Goal: Transaction & Acquisition: Purchase product/service

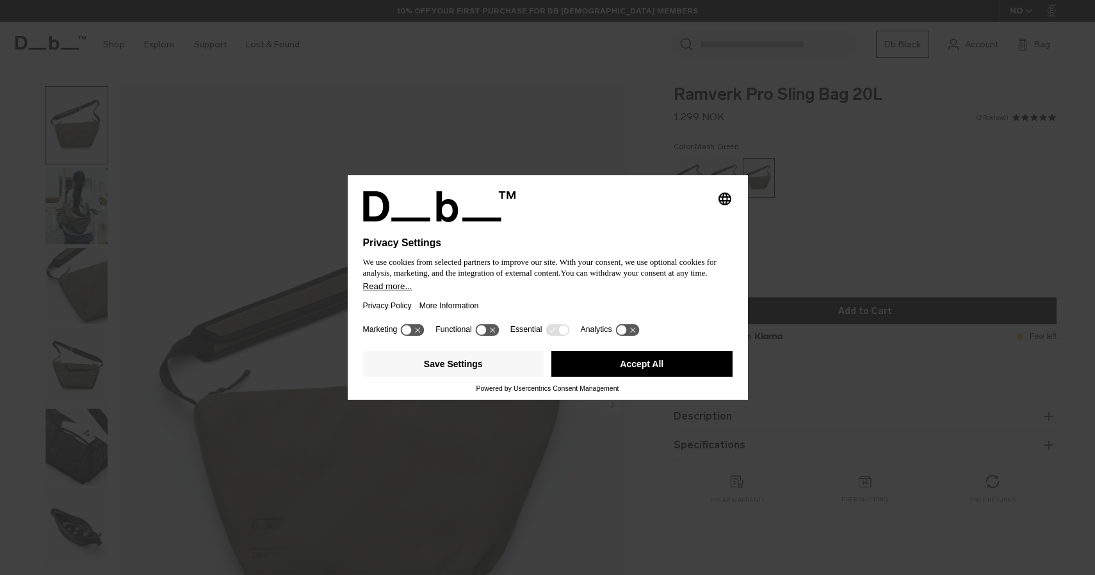
click at [658, 367] on button "Accept All" at bounding box center [641, 364] width 181 height 26
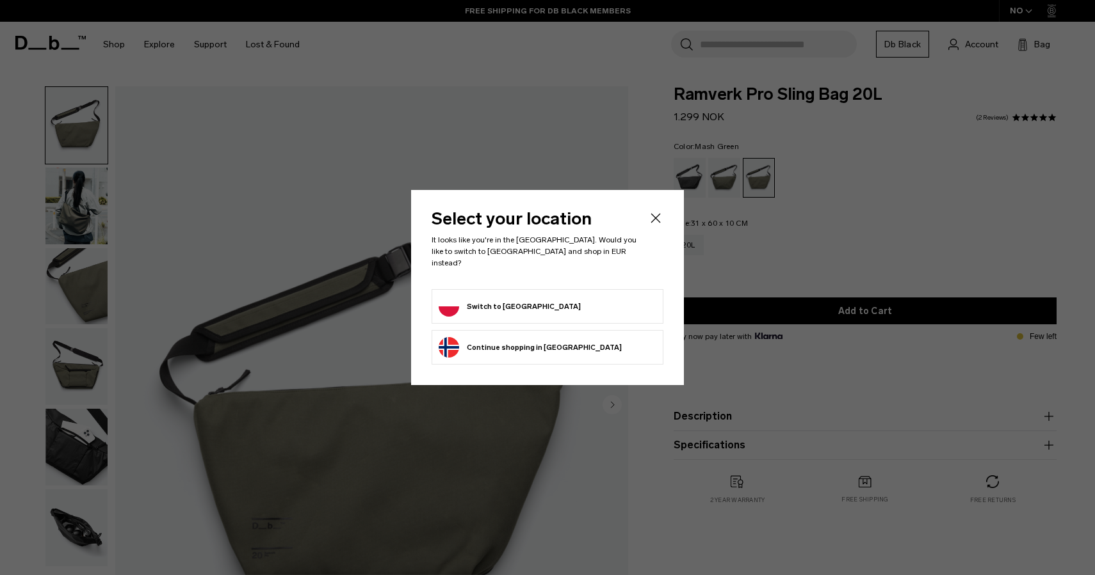
click at [599, 306] on form "Switch to Poland" at bounding box center [547, 306] width 218 height 20
click at [494, 305] on button "Switch to Poland" at bounding box center [509, 306] width 142 height 20
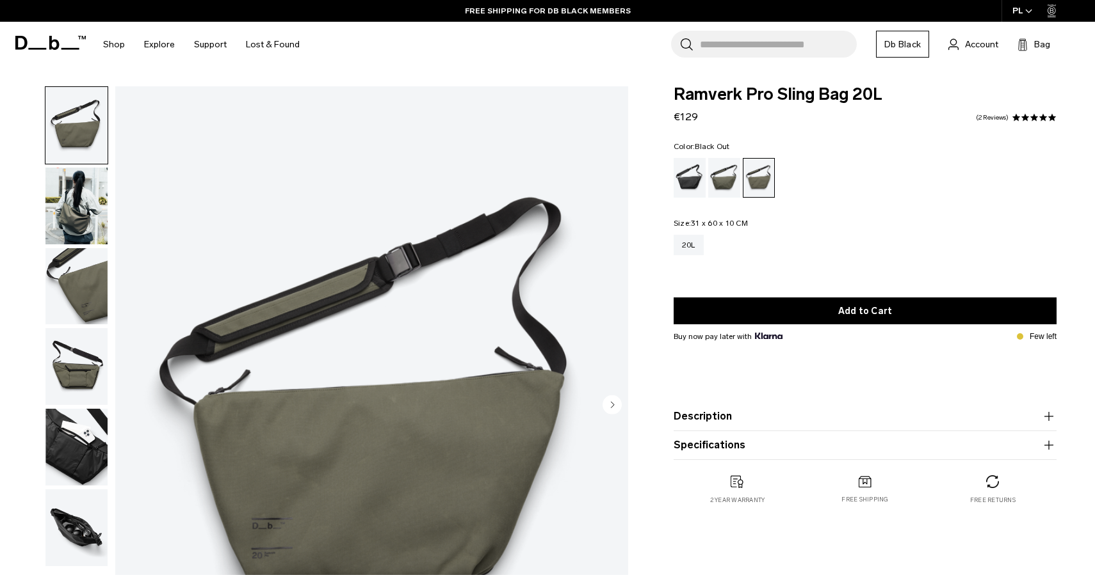
click at [695, 183] on div "Black Out" at bounding box center [689, 178] width 33 height 40
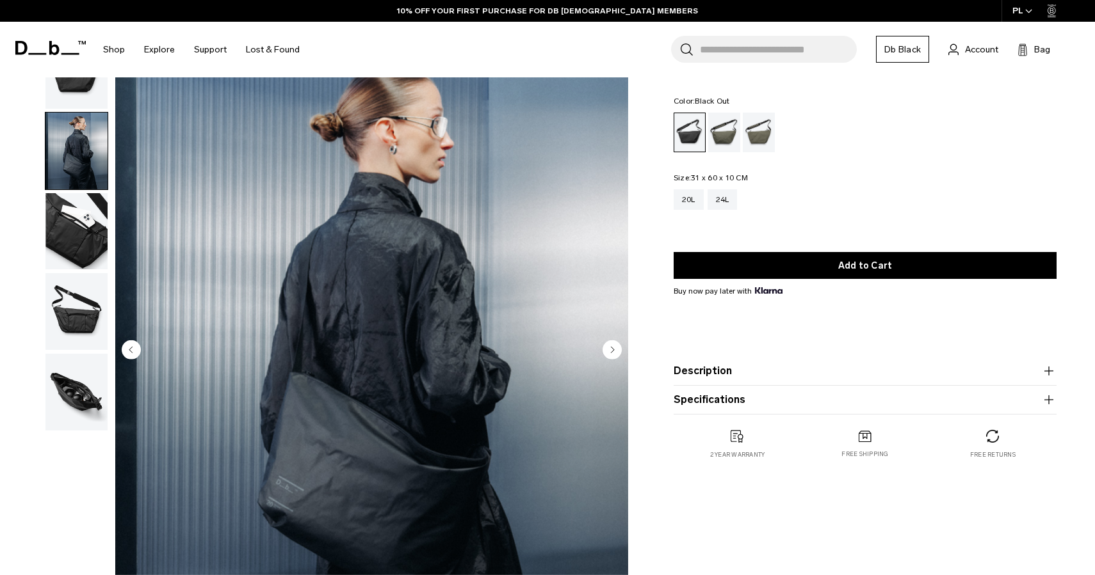
scroll to position [40, 0]
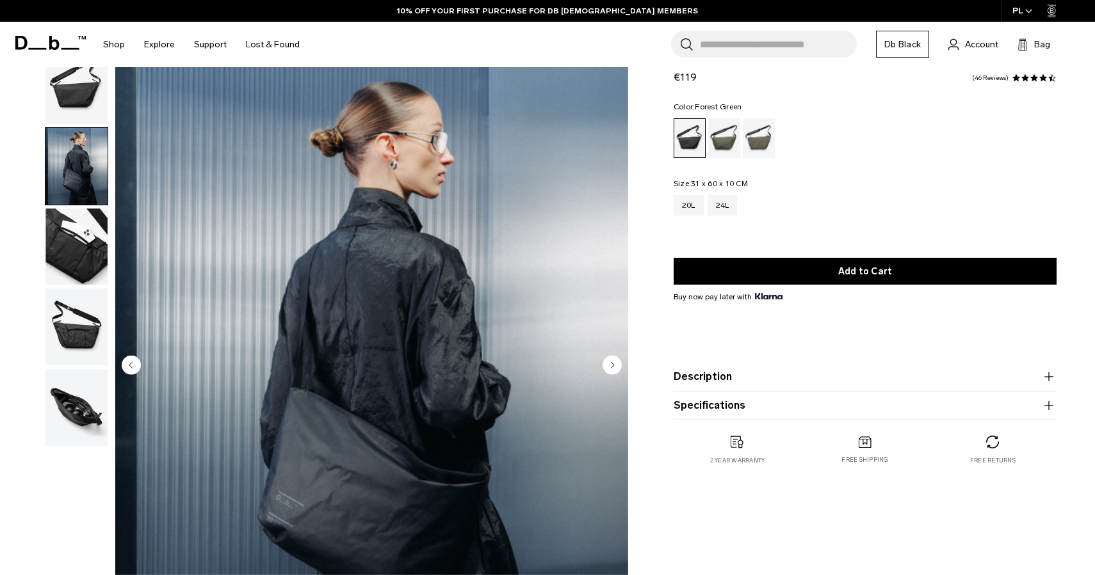
click at [732, 145] on div "Forest Green" at bounding box center [724, 138] width 33 height 40
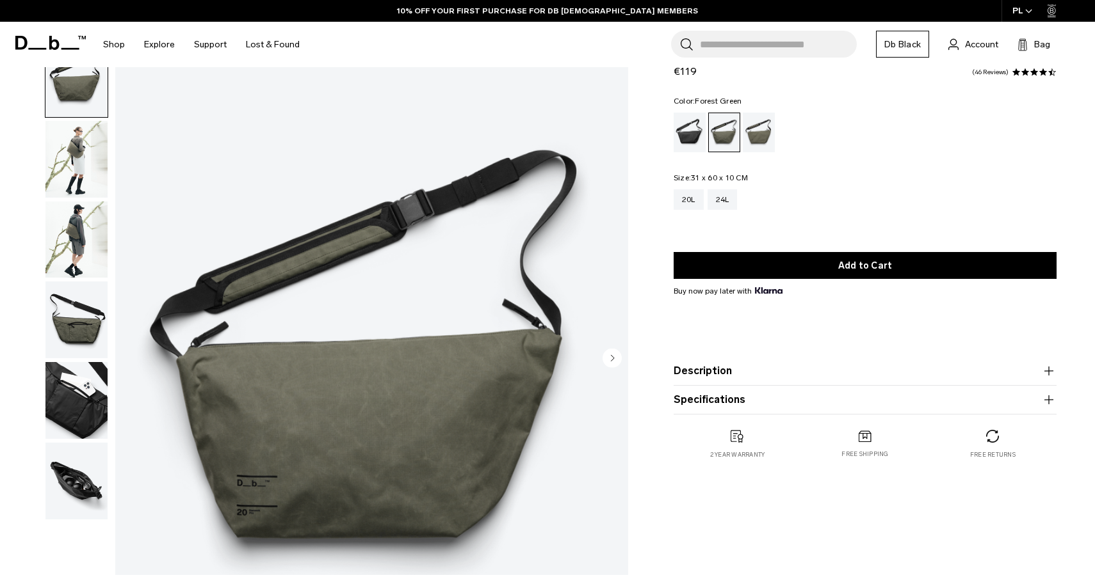
scroll to position [47, 0]
click at [765, 132] on div "Mash Green" at bounding box center [759, 133] width 33 height 40
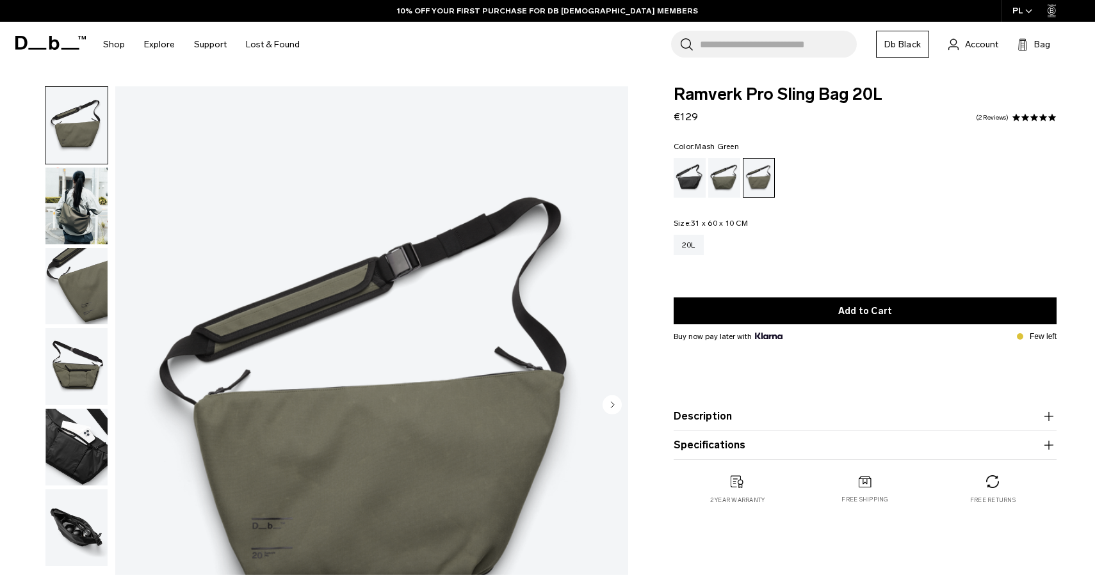
scroll to position [48, 0]
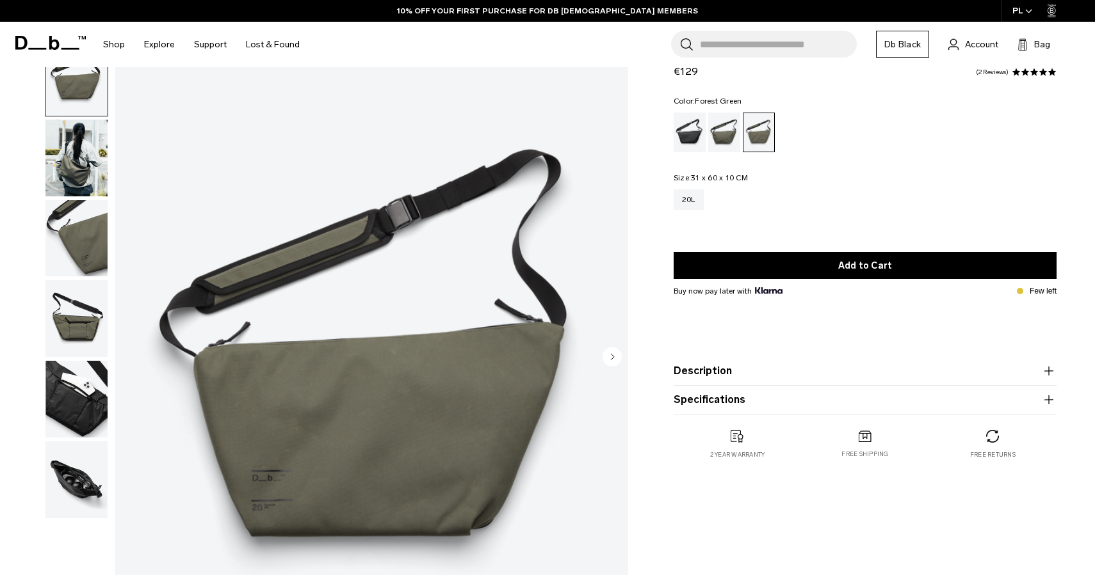
click at [720, 138] on div "Forest Green" at bounding box center [724, 133] width 33 height 40
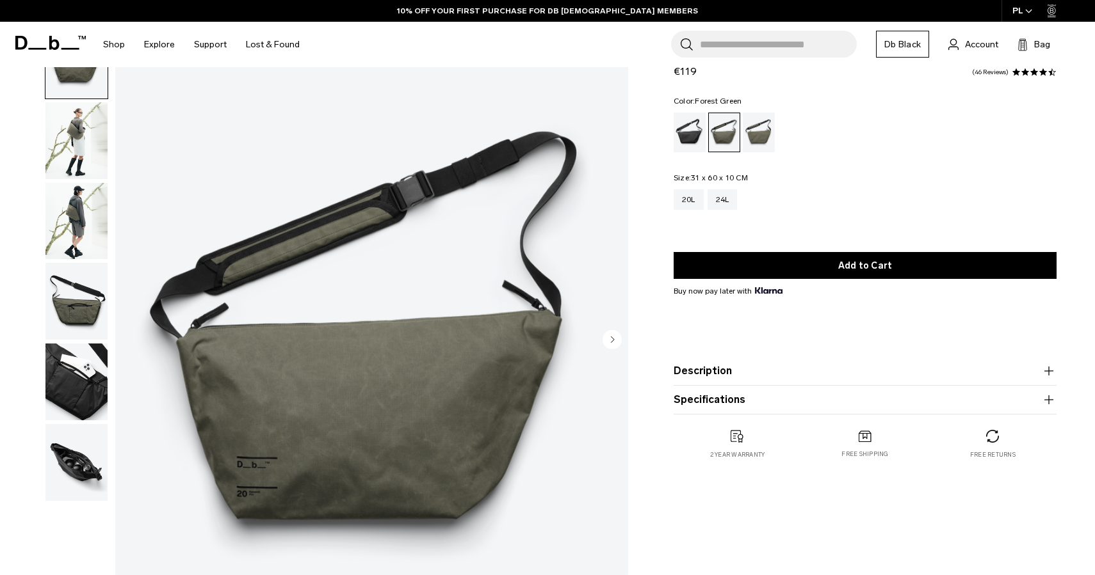
scroll to position [63, 0]
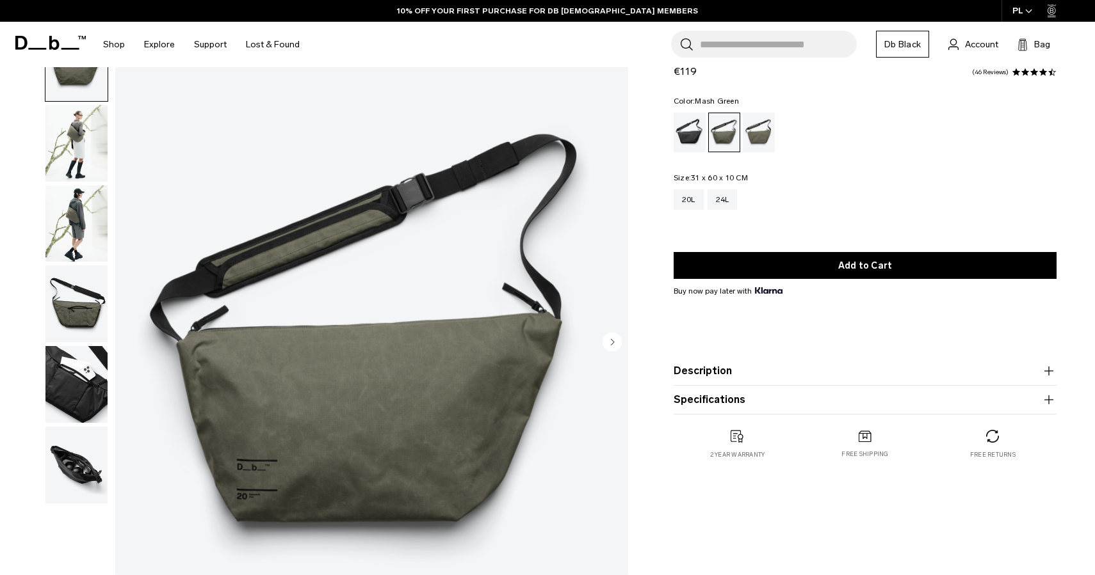
click at [759, 140] on div "Mash Green" at bounding box center [759, 133] width 33 height 40
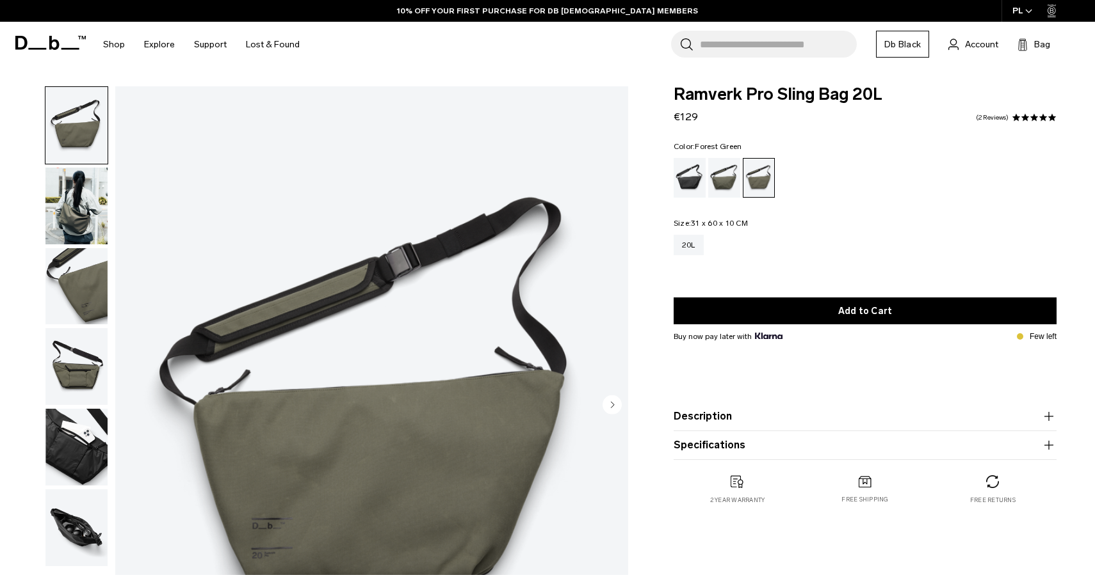
click at [720, 179] on div "Forest Green" at bounding box center [724, 178] width 33 height 40
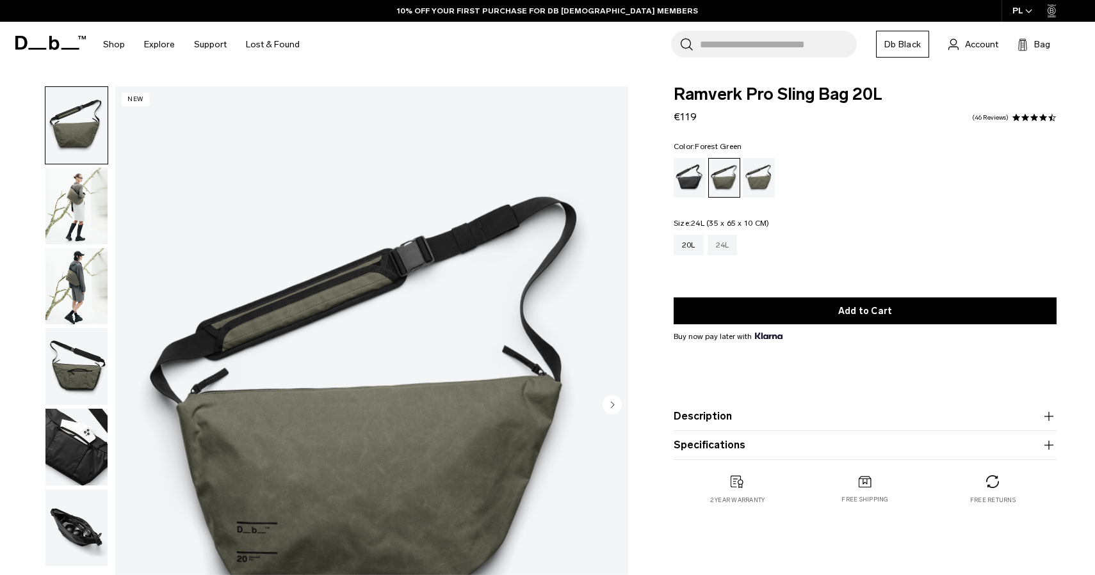
click at [719, 243] on div "24L" at bounding box center [722, 245] width 30 height 20
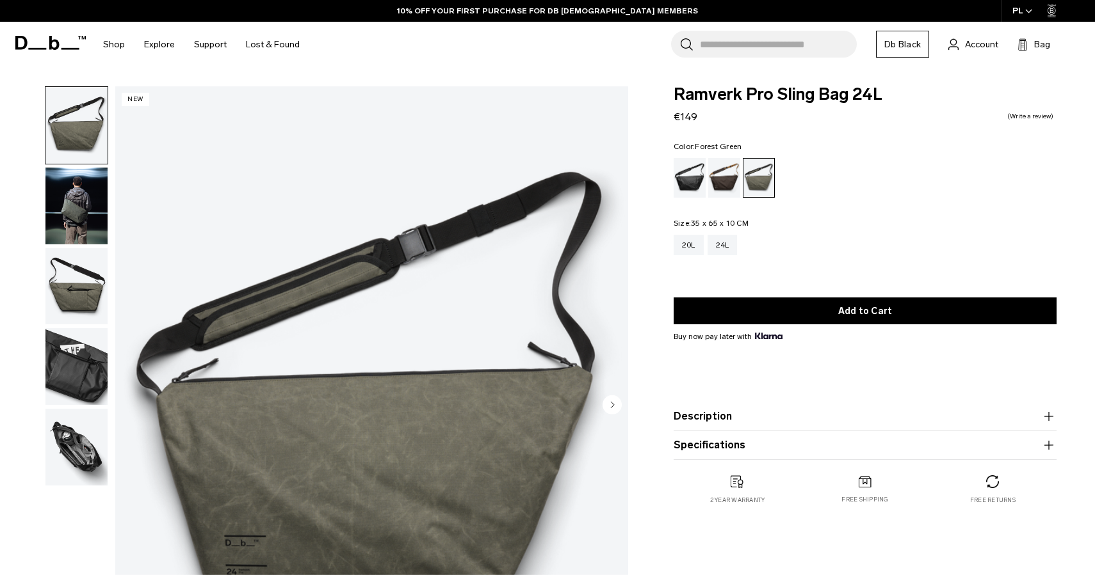
click at [64, 213] on img "button" at bounding box center [76, 206] width 62 height 77
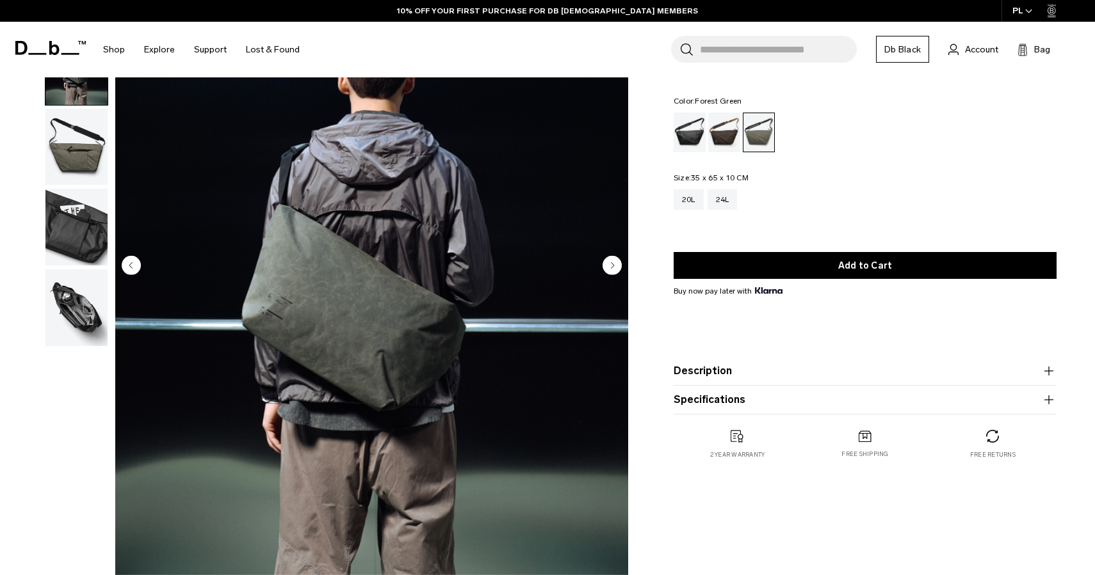
scroll to position [140, 0]
click at [691, 197] on div "20L" at bounding box center [688, 199] width 30 height 20
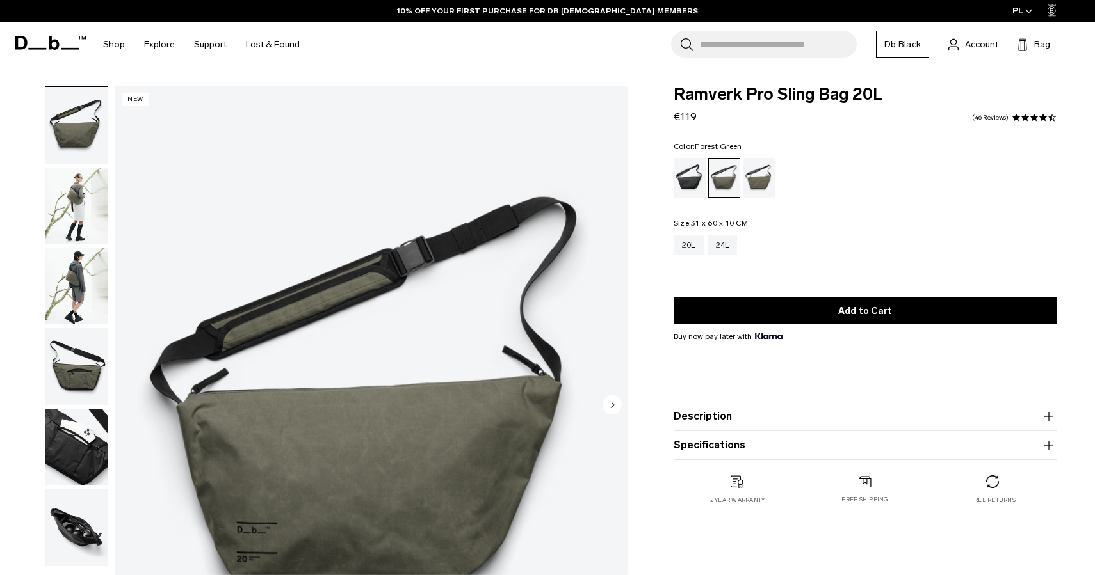
click at [74, 275] on img "button" at bounding box center [76, 286] width 62 height 77
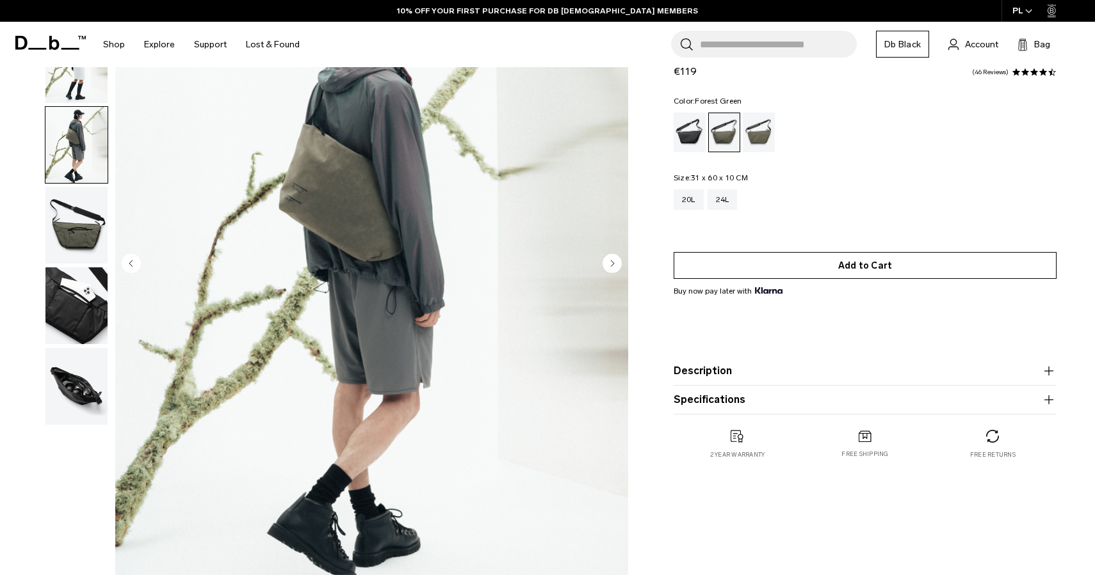
scroll to position [142, 0]
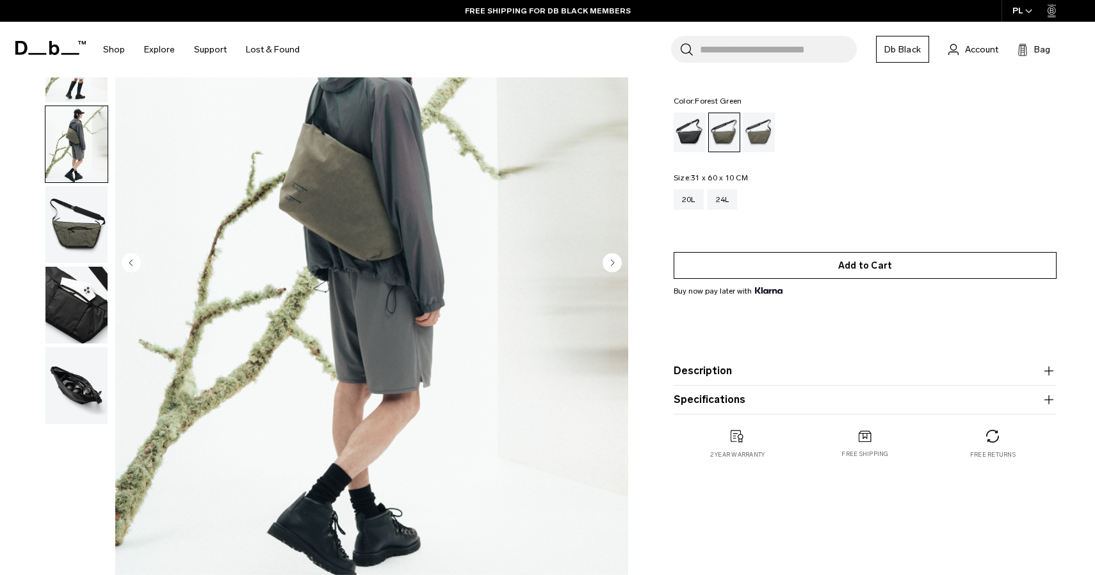
click at [820, 269] on button "Add to Cart" at bounding box center [864, 265] width 383 height 27
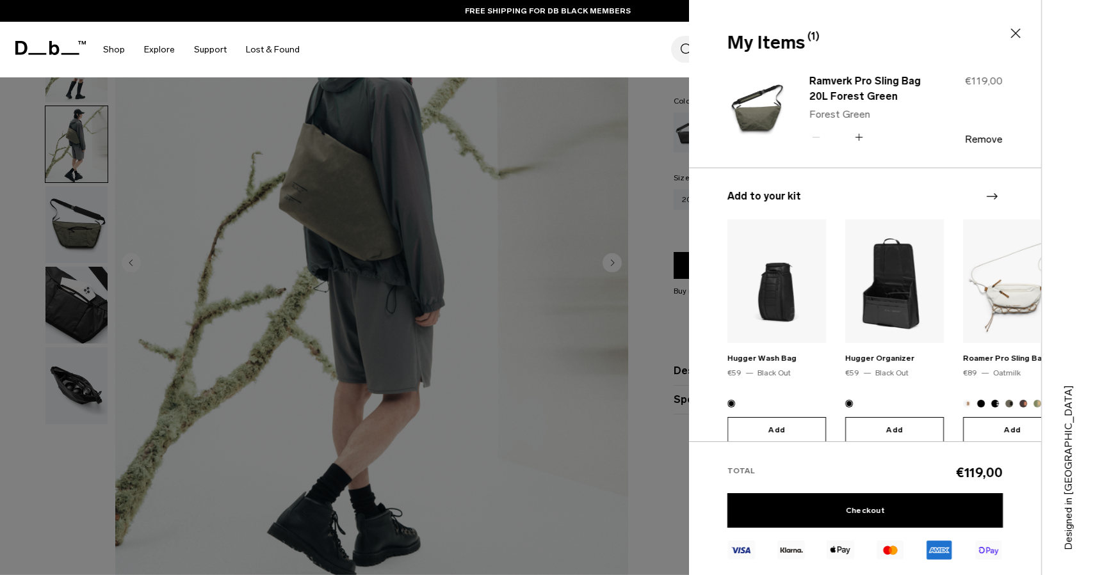
click at [615, 344] on div at bounding box center [547, 287] width 1095 height 575
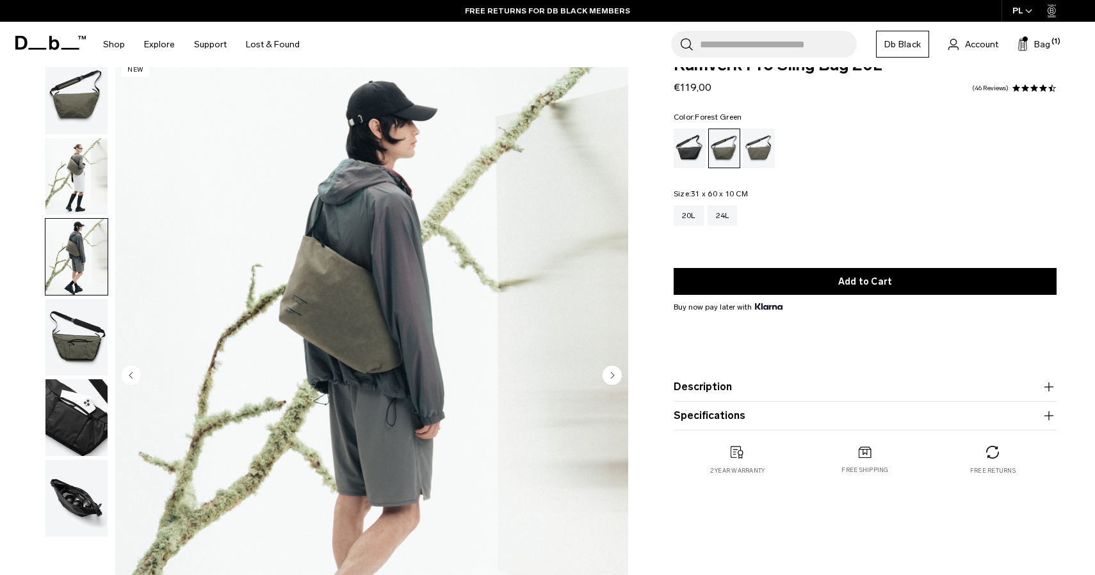
scroll to position [0, 0]
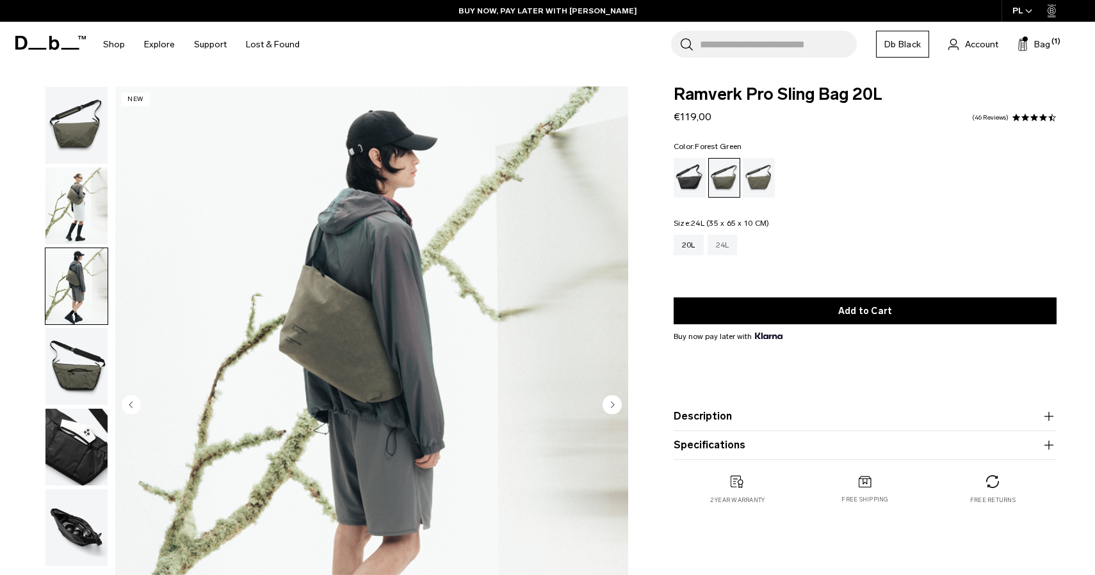
click at [723, 248] on div "24L" at bounding box center [722, 245] width 30 height 20
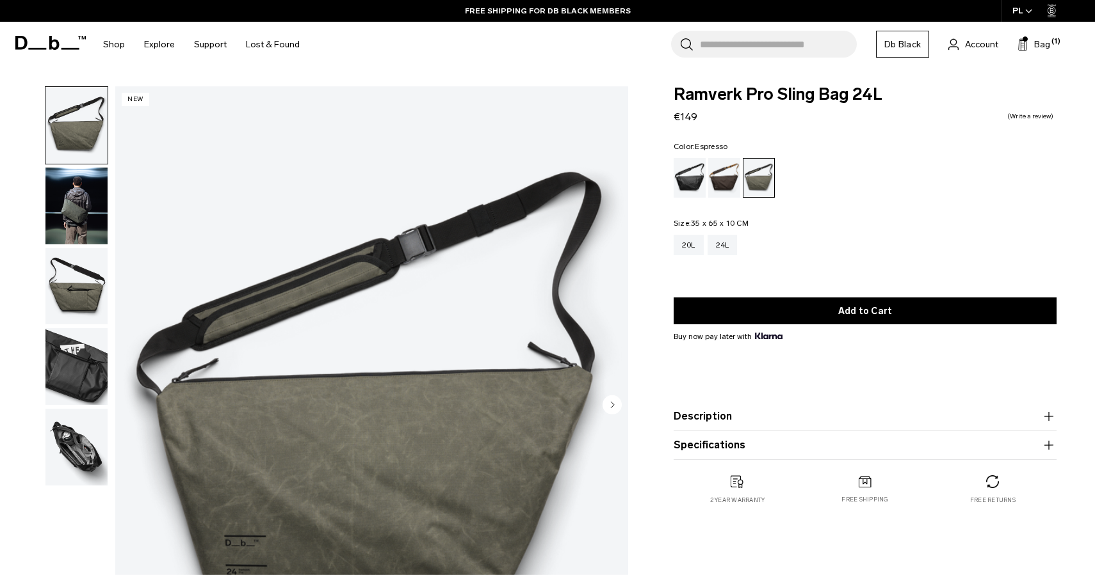
click at [729, 181] on div "Espresso" at bounding box center [724, 178] width 33 height 40
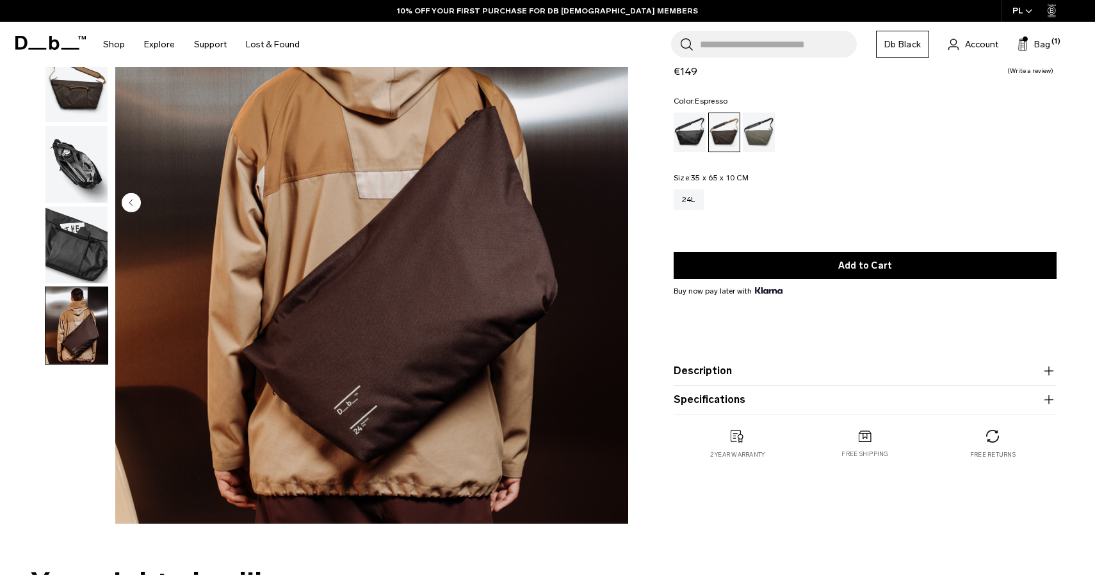
scroll to position [202, 0]
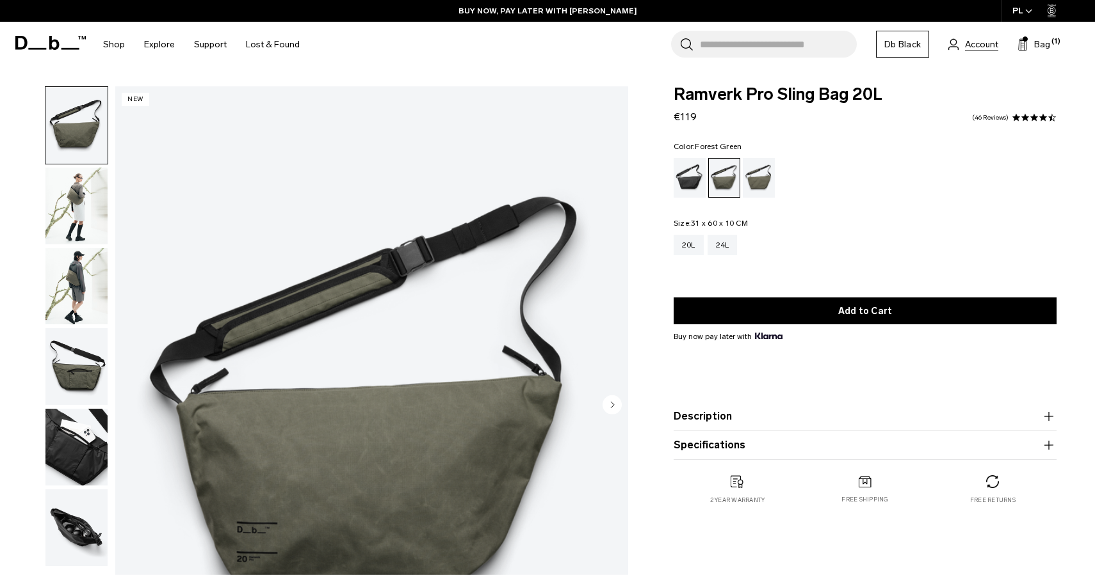
click at [975, 44] on span "Account" at bounding box center [981, 44] width 33 height 13
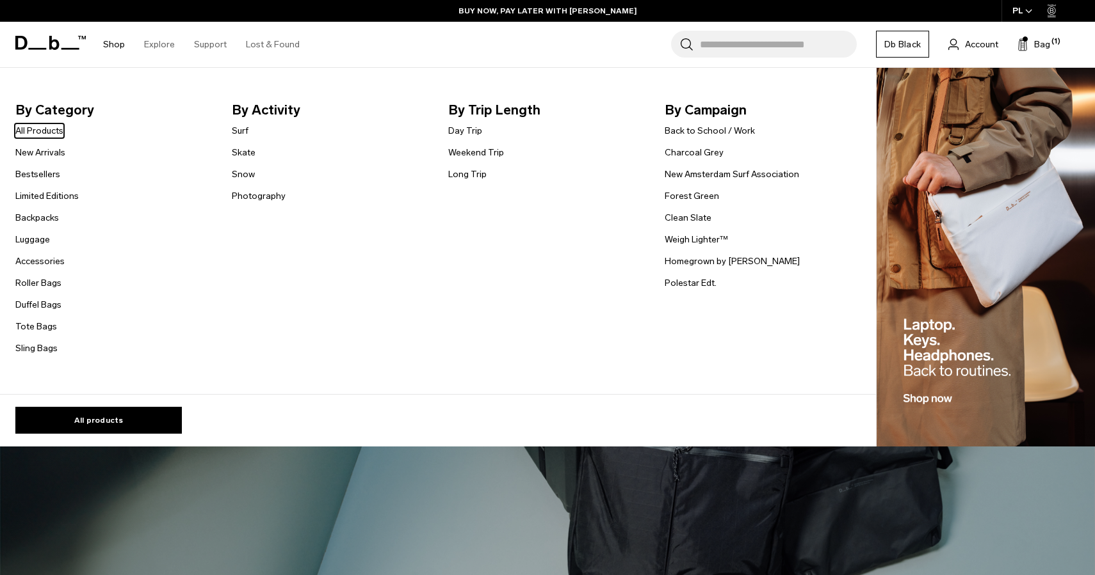
click at [113, 44] on link "Shop" at bounding box center [114, 44] width 22 height 45
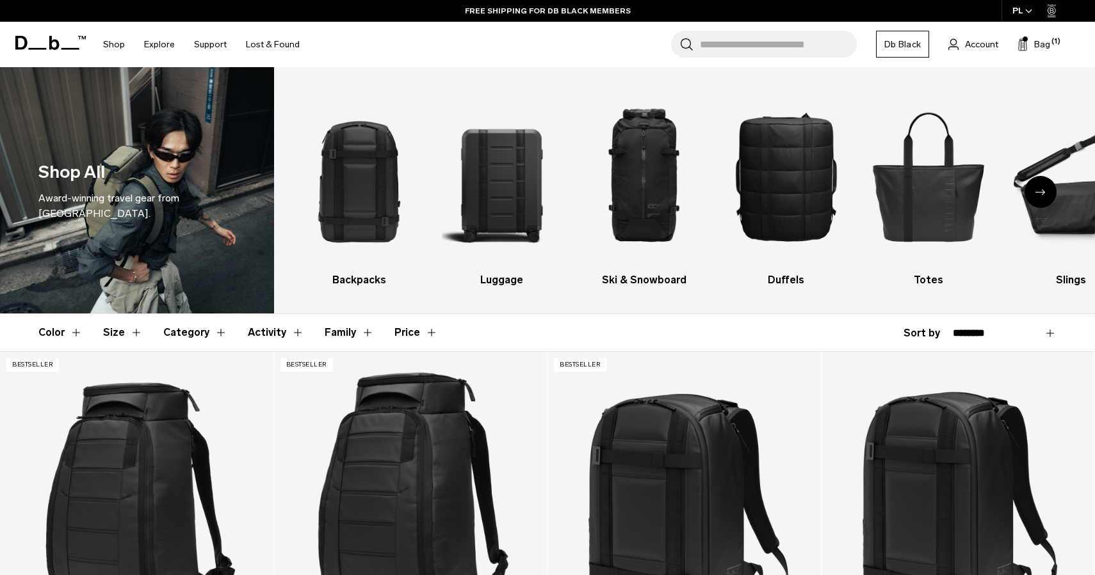
click at [579, 12] on link "FREE SHIPPING FOR DB BLACK MEMBERS" at bounding box center [548, 11] width 166 height 12
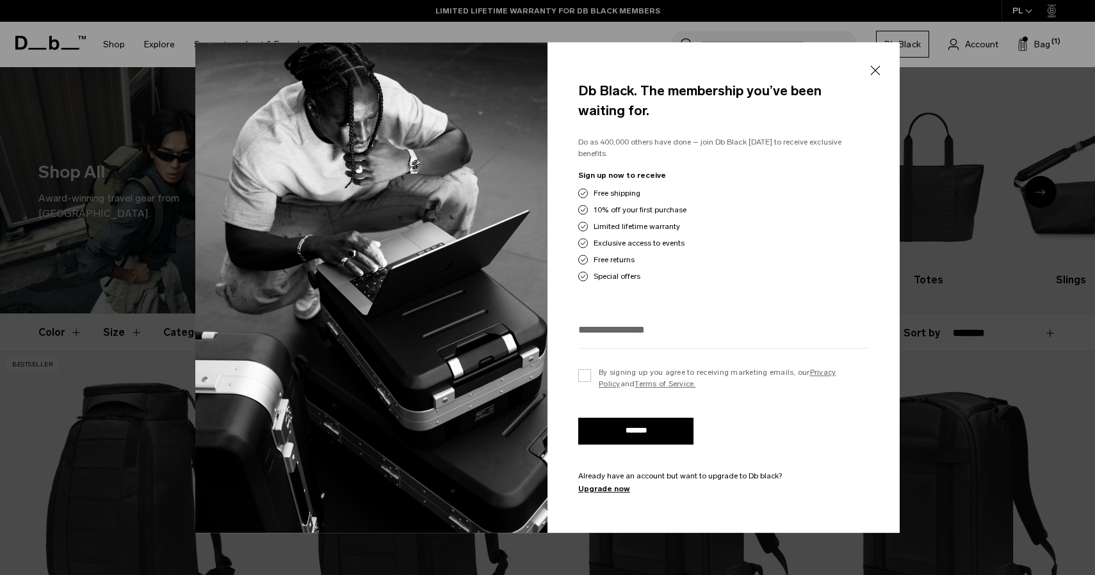
click at [641, 330] on input "email" at bounding box center [723, 329] width 291 height 21
type input "**********"
click at [587, 372] on label "By signing up you agree to receiving marketing emails, our Privacy Policy and T…" at bounding box center [723, 378] width 291 height 23
click at [620, 423] on input "*******" at bounding box center [635, 431] width 115 height 27
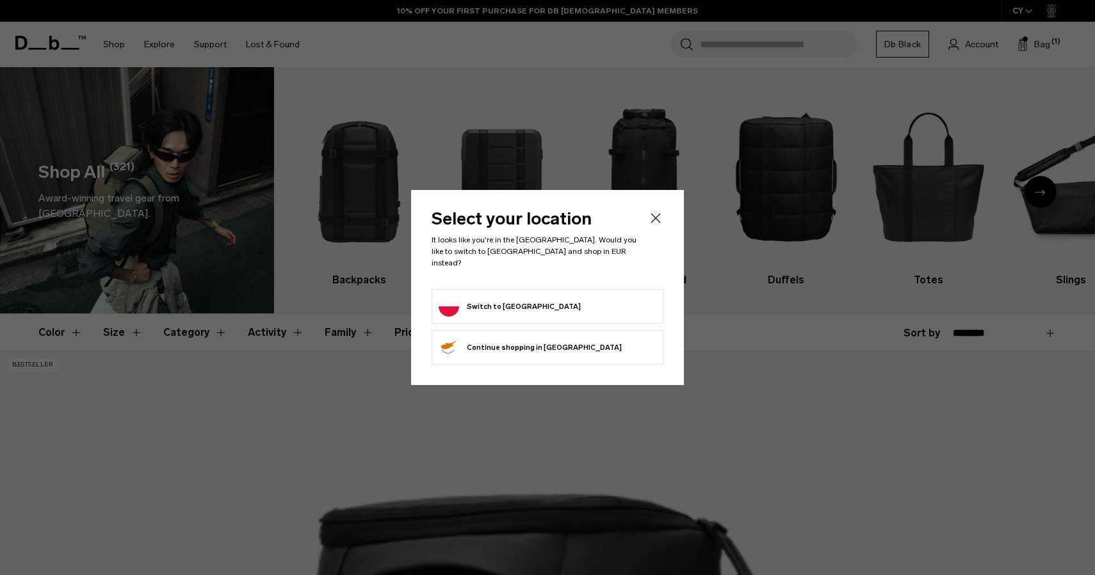
click at [472, 299] on button "Switch to Poland" at bounding box center [509, 306] width 142 height 20
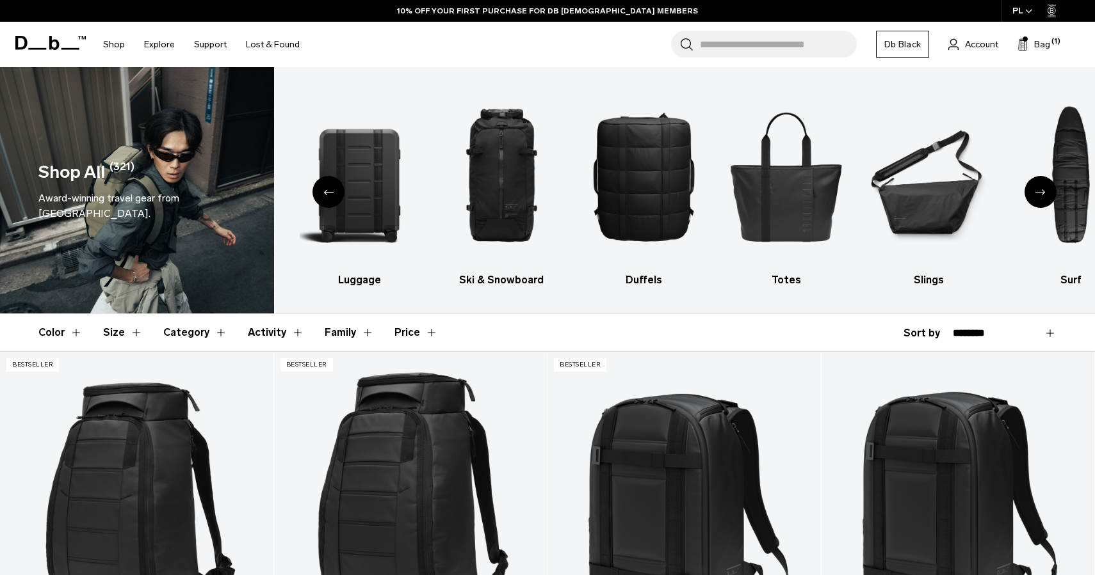
scroll to position [1, 0]
click at [934, 209] on img "6 / 10" at bounding box center [928, 176] width 120 height 180
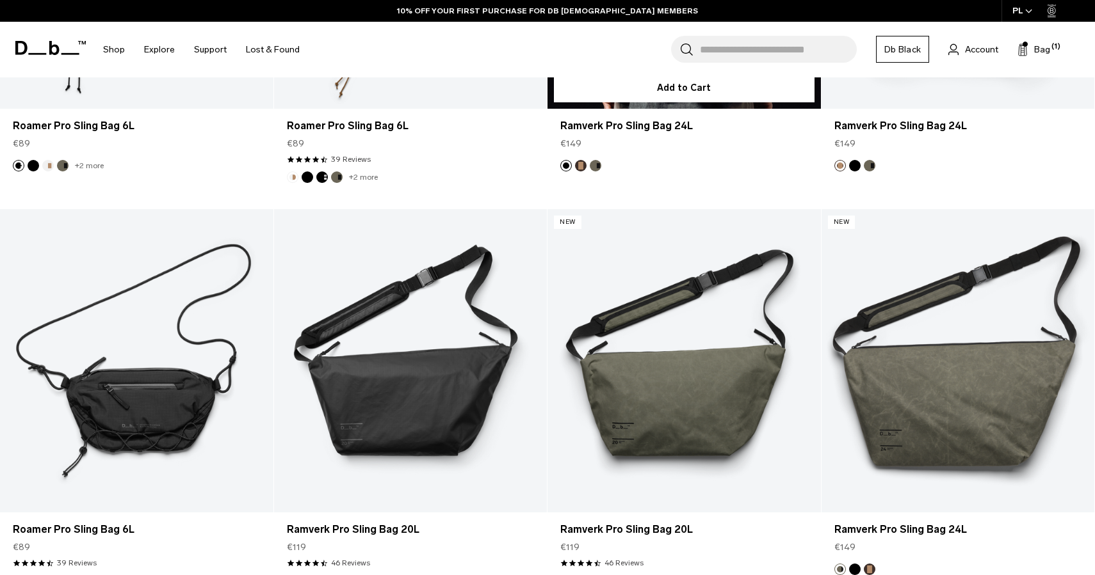
scroll to position [551, 0]
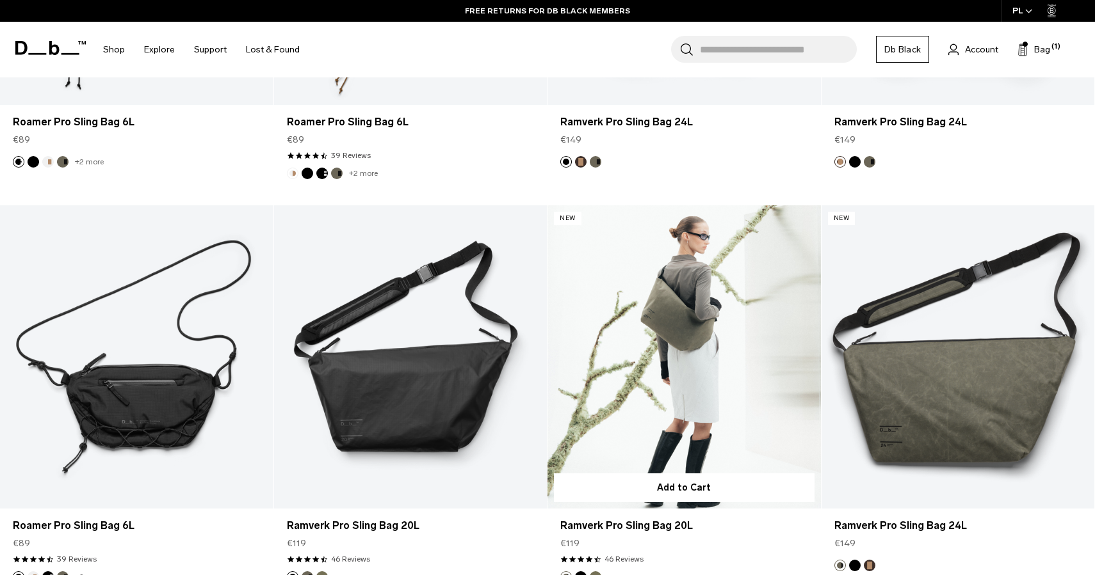
click at [741, 349] on link "Ramverk Pro Sling Bag 20L" at bounding box center [683, 356] width 273 height 303
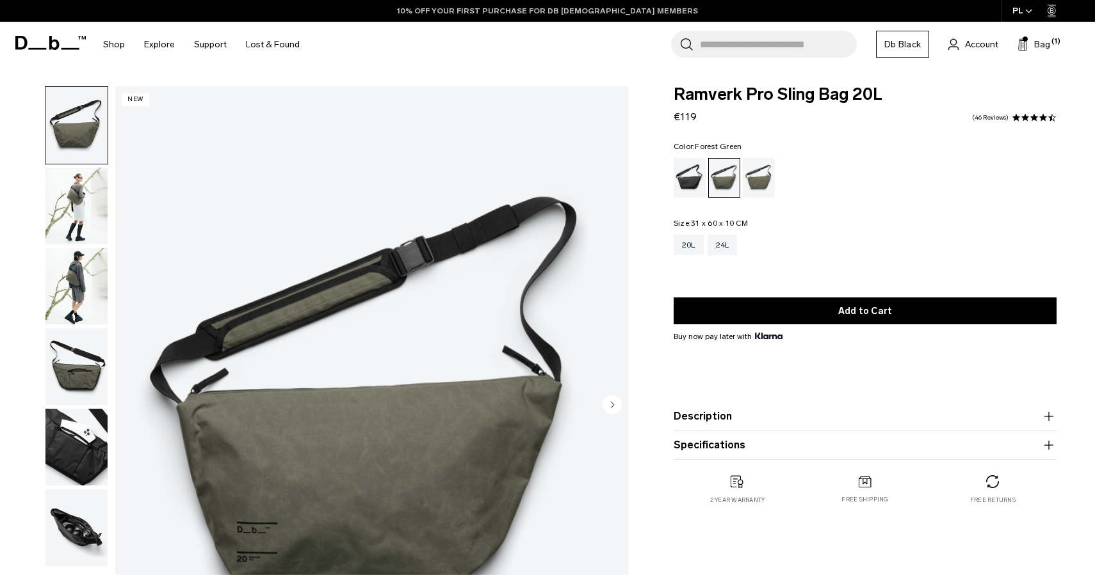
click at [524, 10] on link "10% OFF YOUR FIRST PURCHASE FOR DB [DEMOGRAPHIC_DATA] MEMBERS" at bounding box center [547, 11] width 301 height 12
click at [495, 12] on link "FREE SHIPPING FOR DB BLACK MEMBERS" at bounding box center [548, 11] width 166 height 12
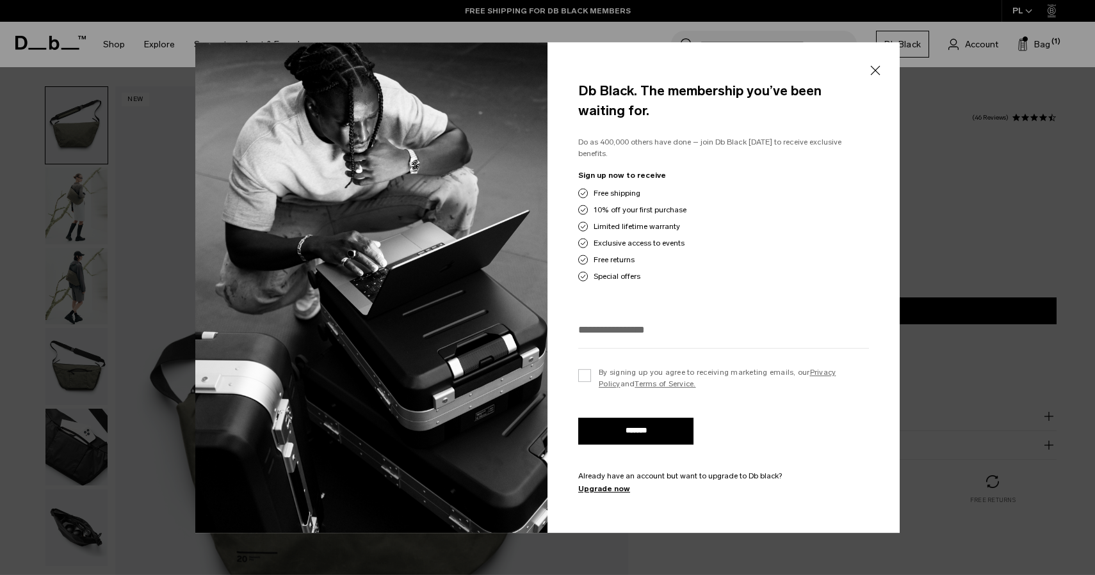
click at [873, 77] on button "Close" at bounding box center [875, 71] width 16 height 27
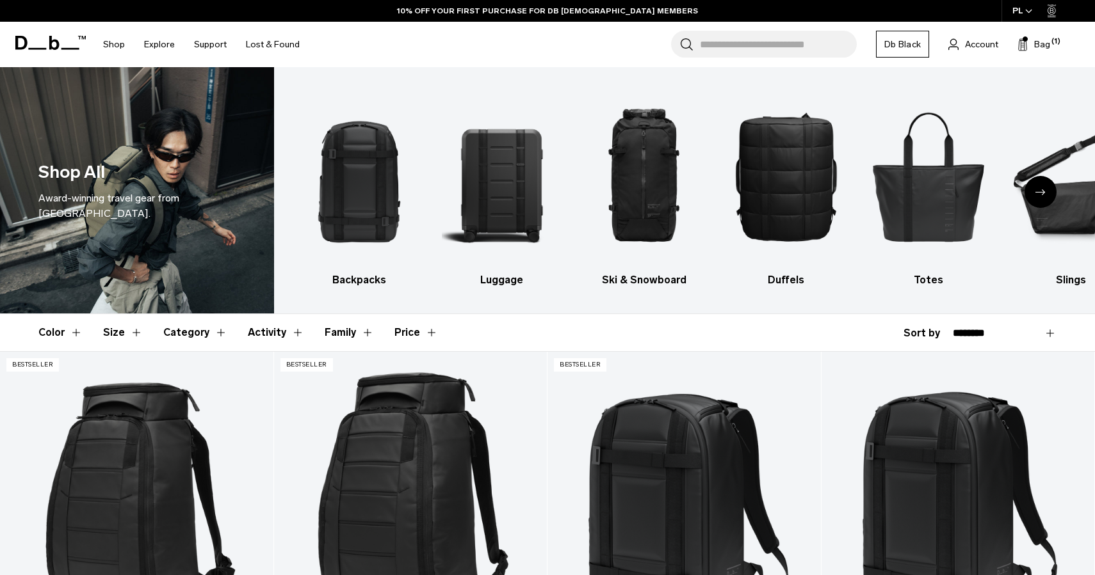
click at [1064, 220] on img "6 / 10" at bounding box center [1071, 176] width 120 height 180
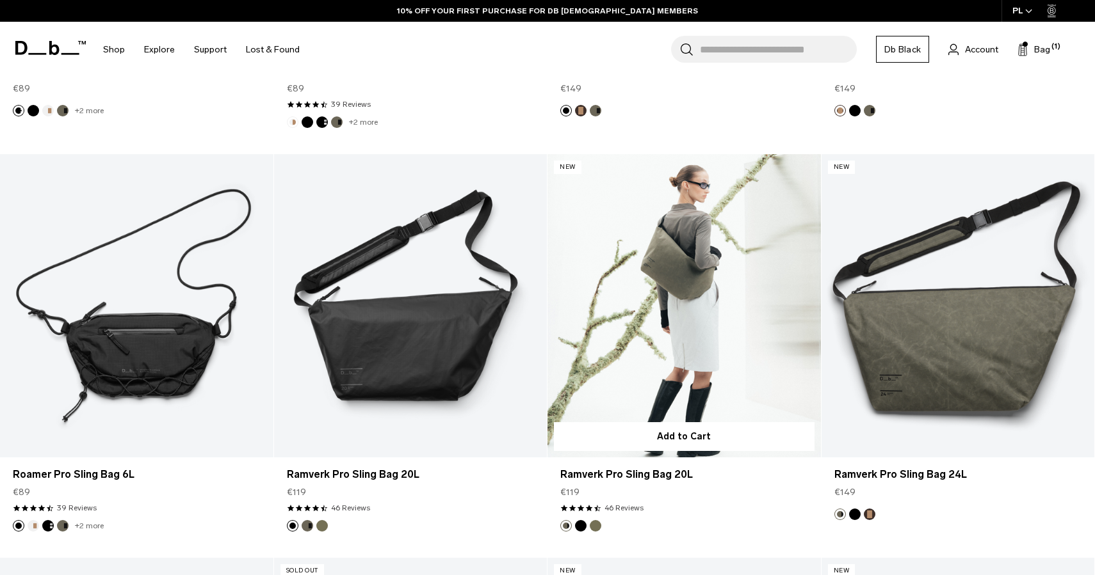
scroll to position [606, 0]
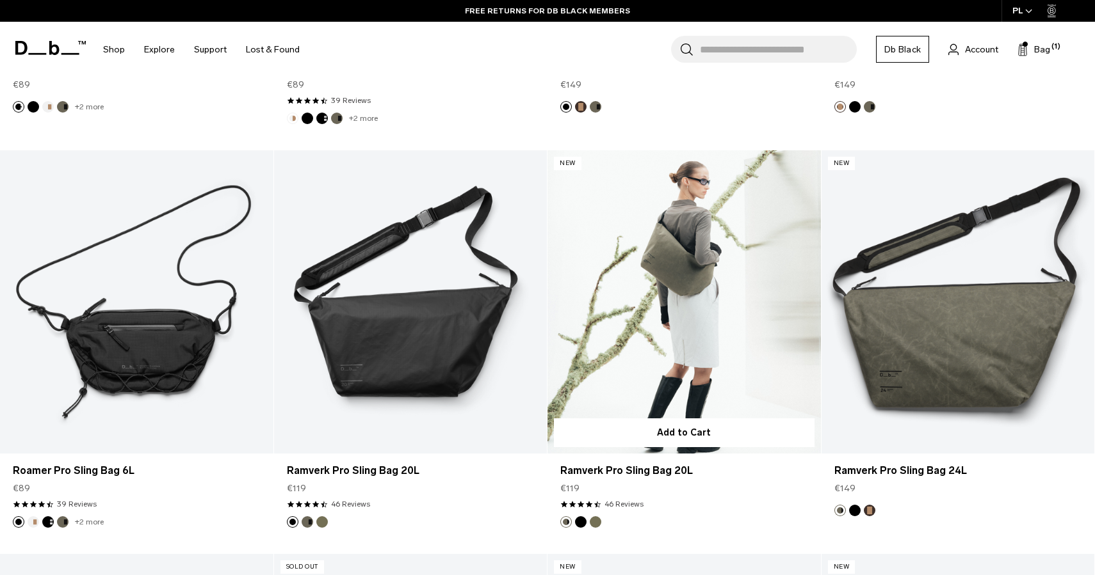
click at [655, 335] on link "Ramverk Pro Sling Bag 20L" at bounding box center [683, 301] width 273 height 303
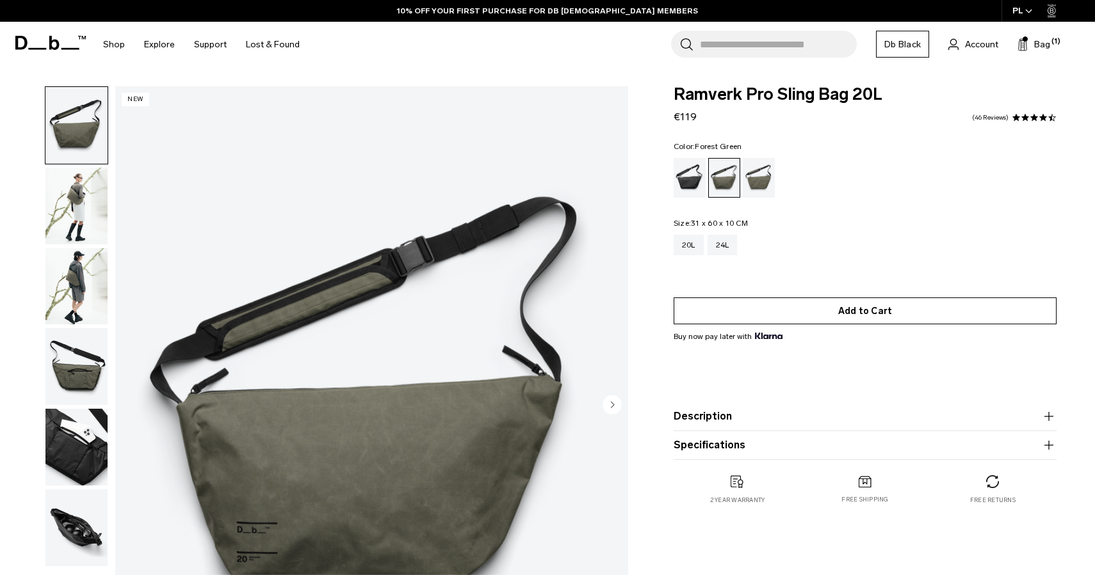
click at [870, 311] on button "Add to Cart" at bounding box center [864, 311] width 383 height 27
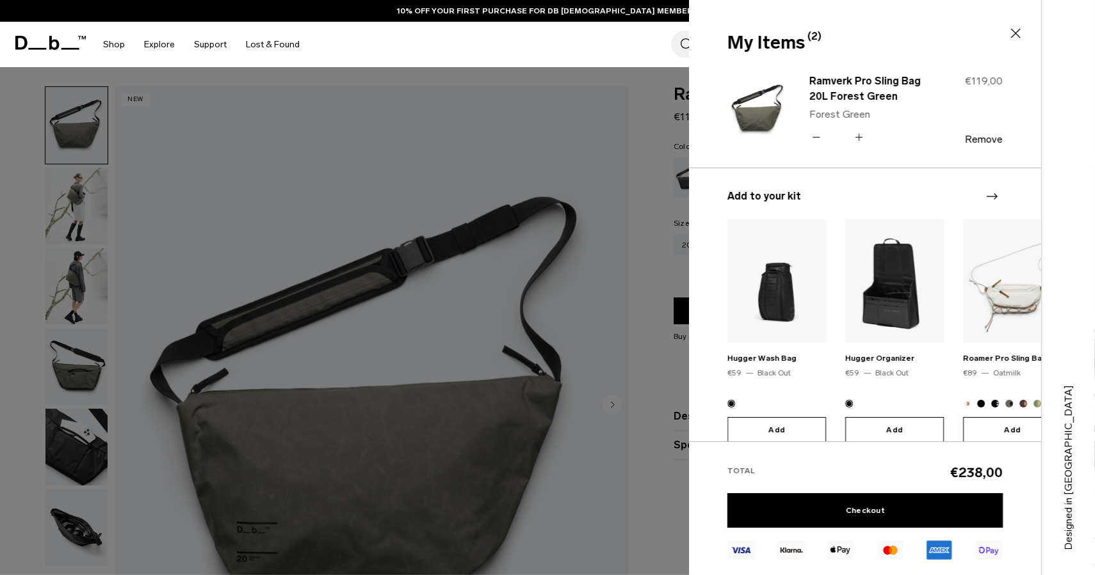
click at [622, 285] on div at bounding box center [547, 287] width 1095 height 575
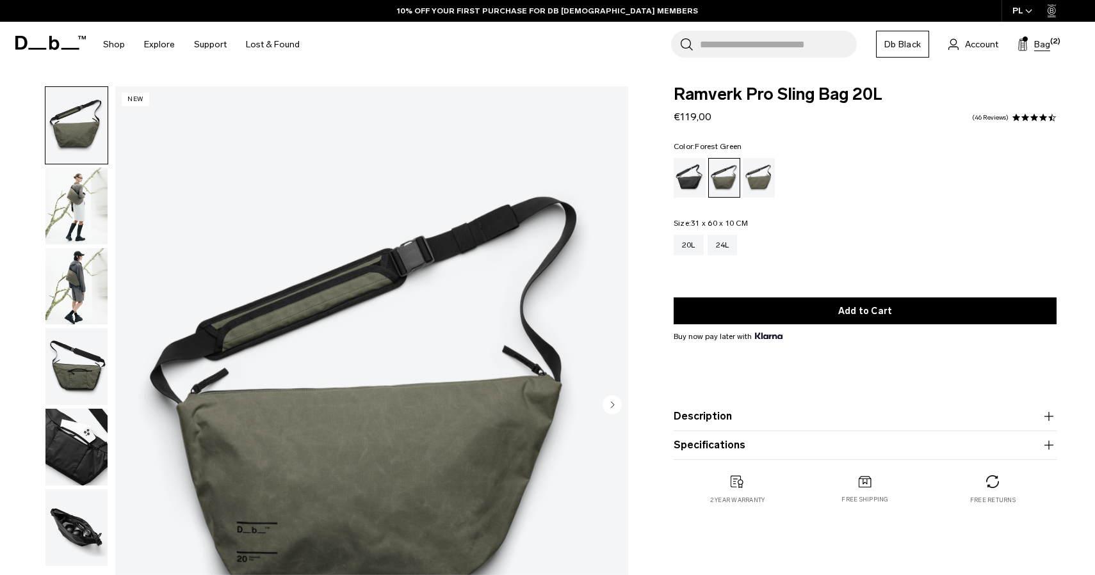
click at [1044, 44] on span "Bag" at bounding box center [1042, 44] width 16 height 13
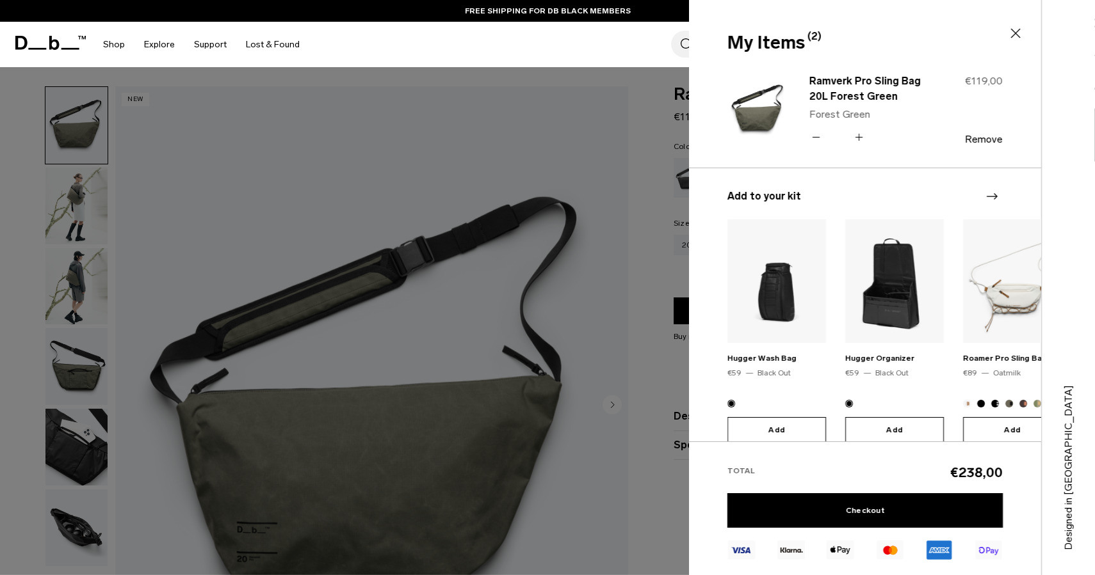
click at [813, 138] on icon at bounding box center [816, 137] width 12 height 19
click at [588, 319] on div at bounding box center [547, 287] width 1095 height 575
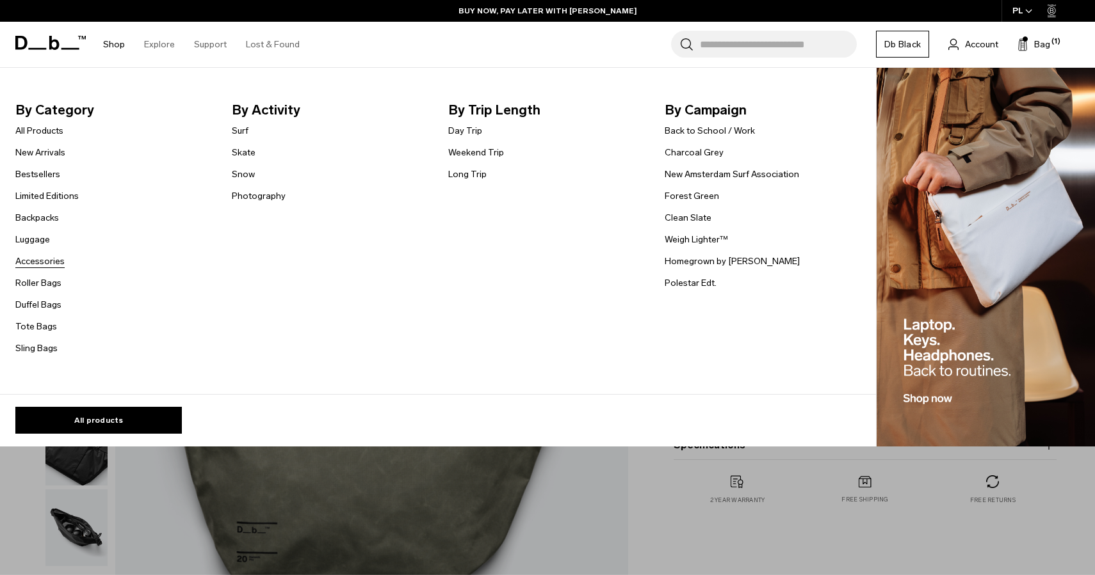
click at [51, 261] on link "Accessories" at bounding box center [39, 261] width 49 height 13
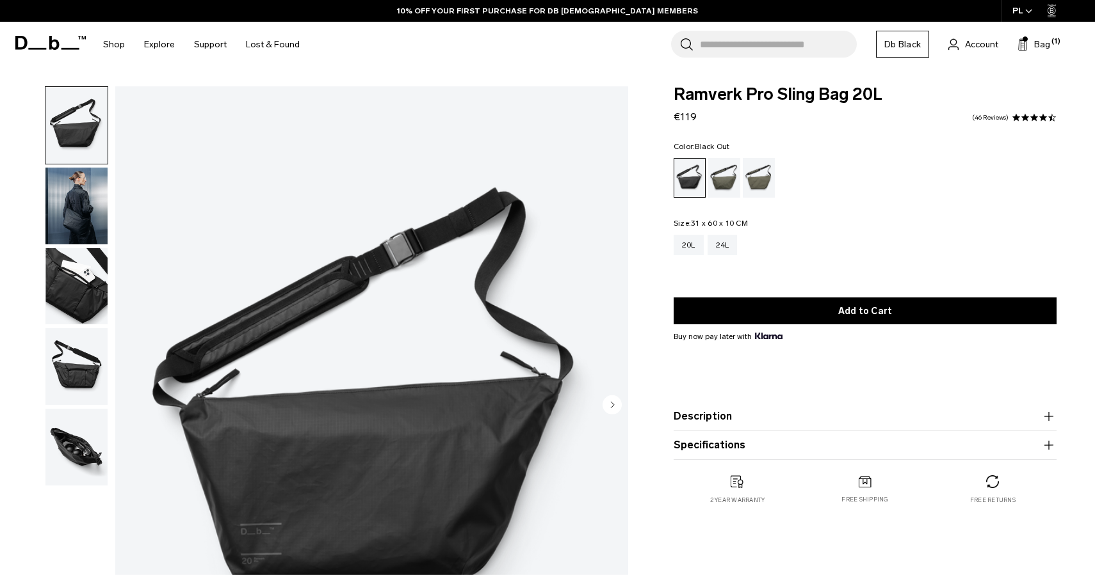
click at [81, 378] on img "button" at bounding box center [76, 366] width 62 height 77
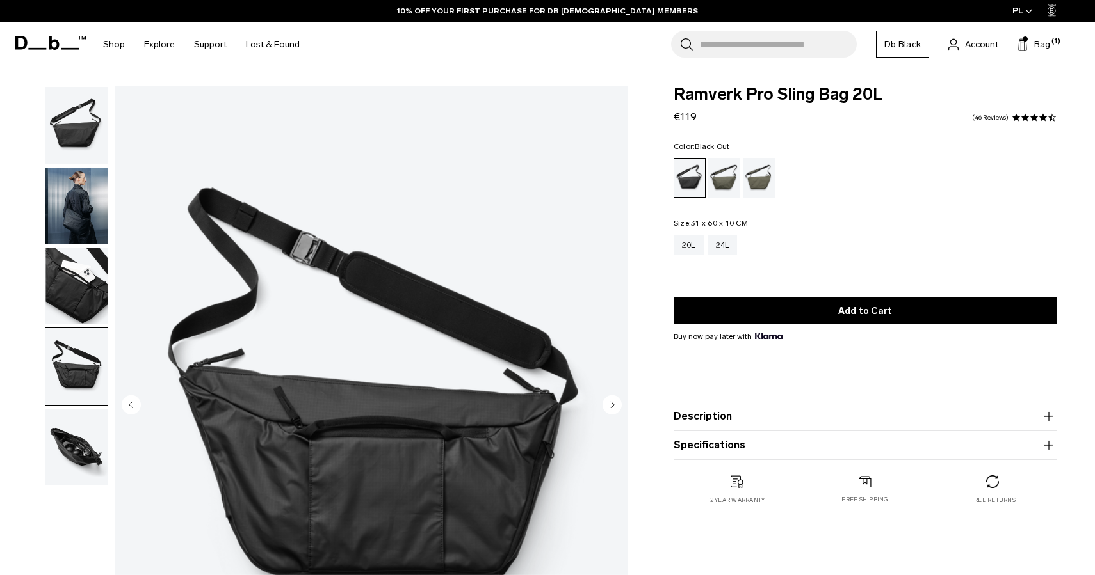
click at [92, 299] on img "button" at bounding box center [76, 286] width 62 height 77
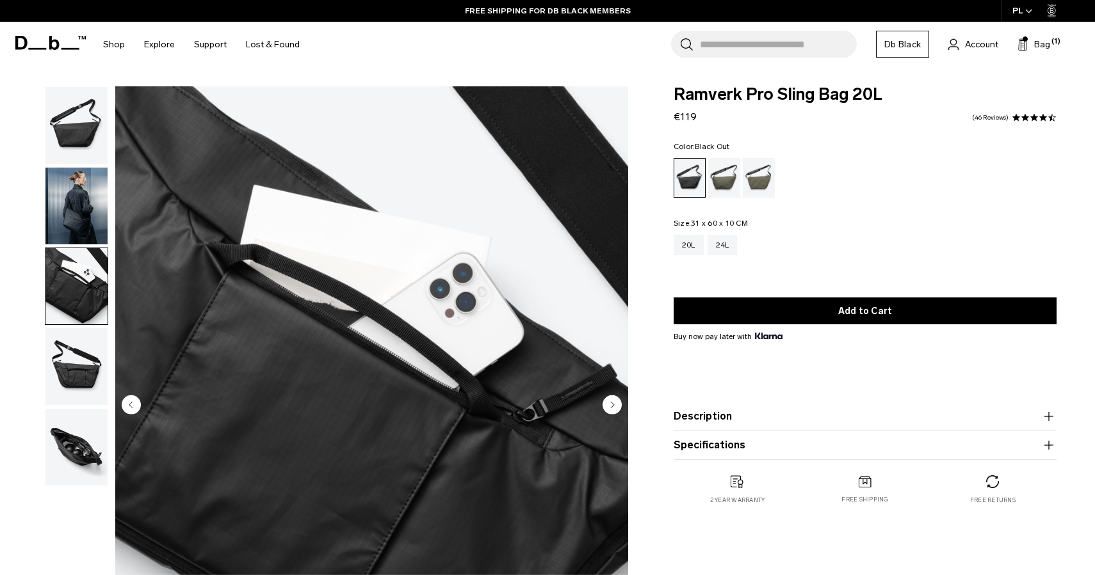
click at [80, 193] on img "button" at bounding box center [76, 206] width 62 height 77
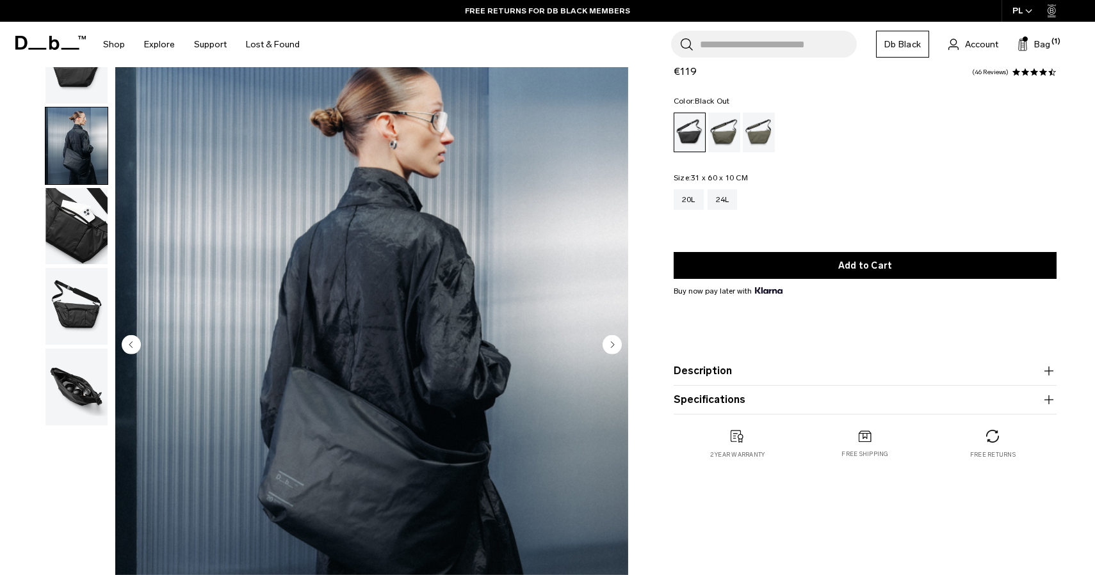
scroll to position [56, 0]
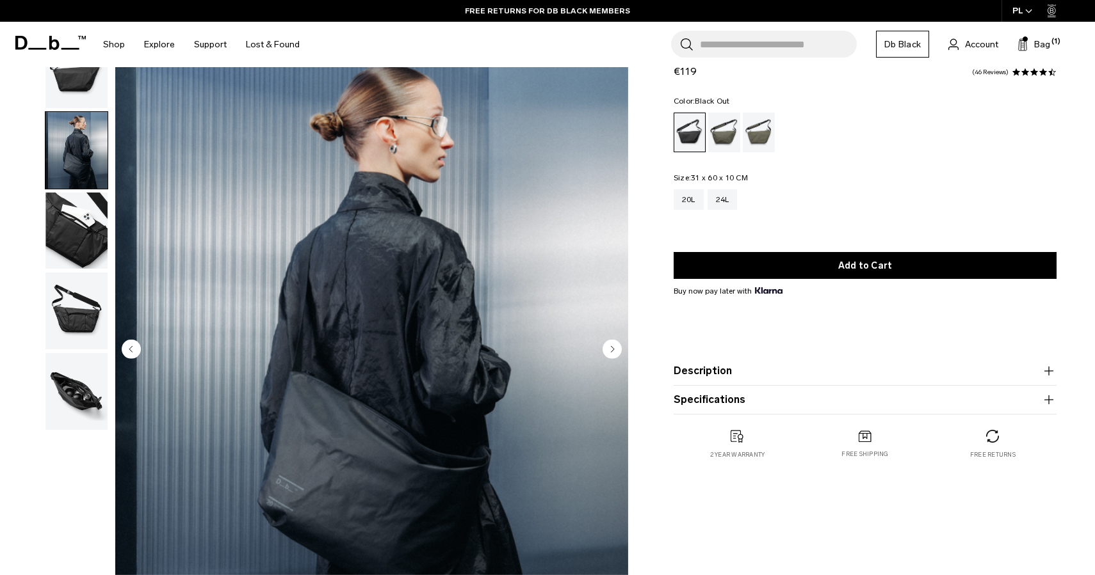
click at [77, 93] on img "button" at bounding box center [76, 69] width 62 height 77
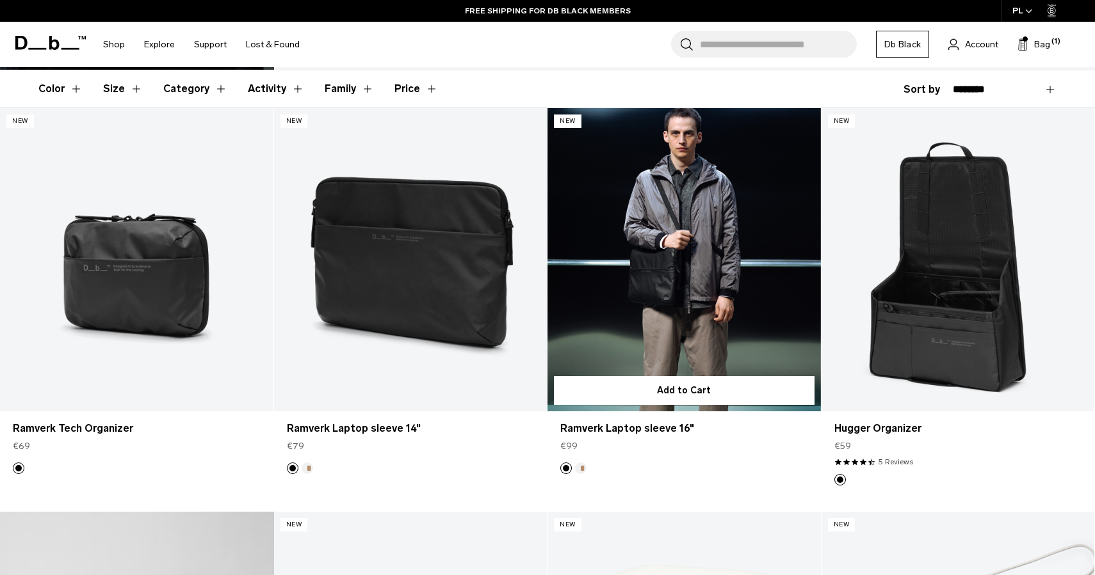
scroll to position [228, 0]
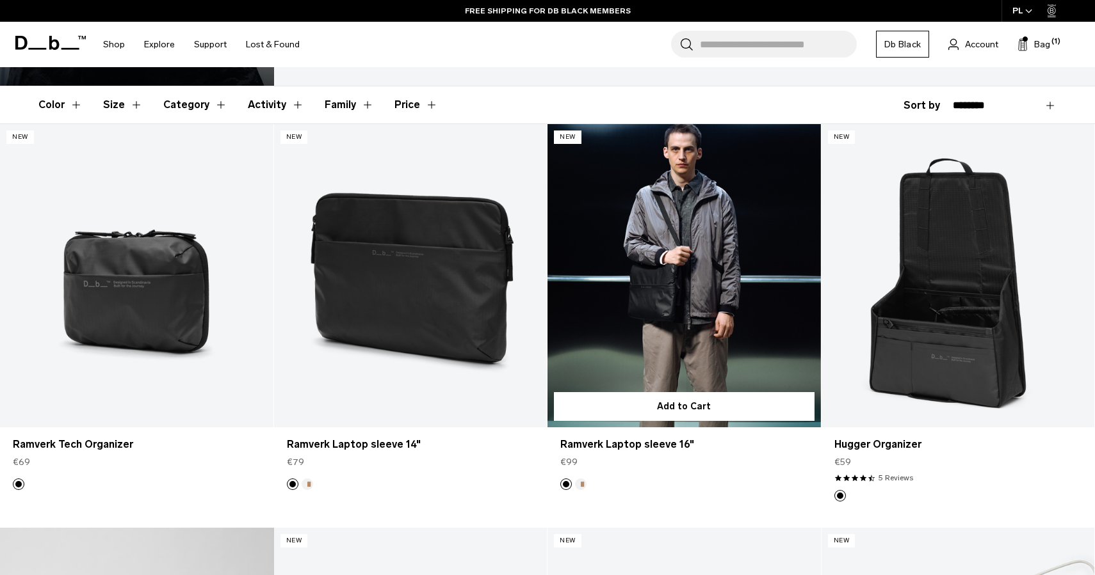
click at [704, 288] on link "Ramverk Laptop sleeve 16" at bounding box center [683, 275] width 273 height 303
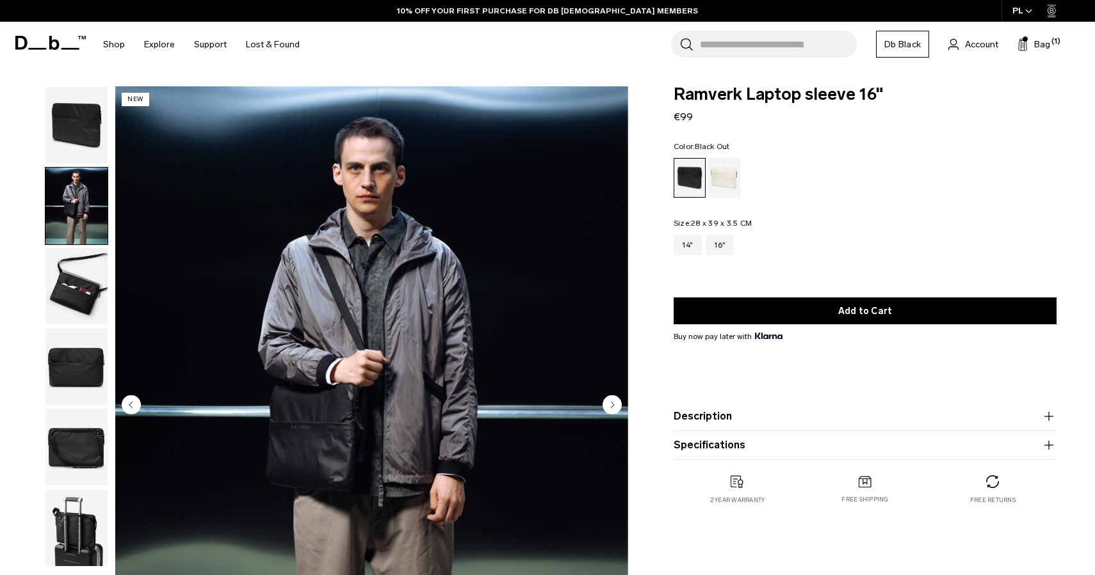
click at [611, 408] on circle "Next slide" at bounding box center [611, 405] width 19 height 19
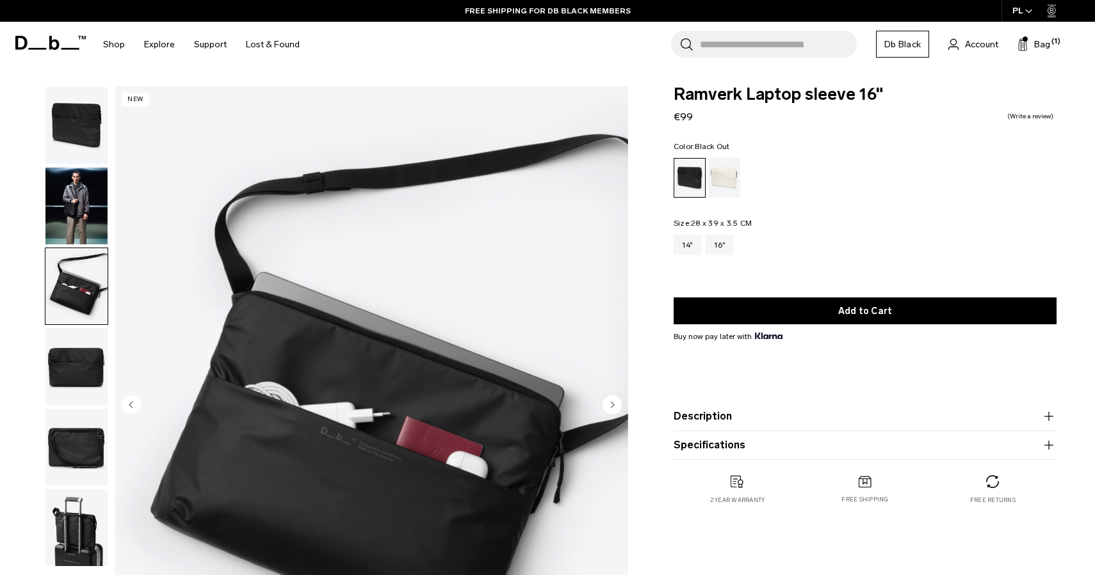
click at [611, 408] on circle "Next slide" at bounding box center [611, 405] width 19 height 19
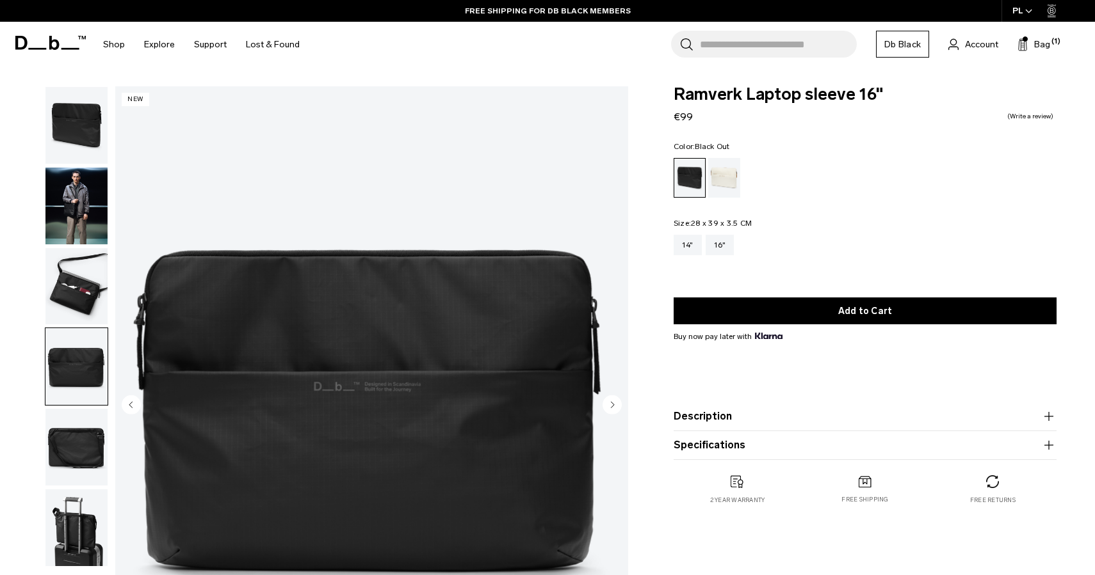
click at [611, 408] on circle "Next slide" at bounding box center [611, 405] width 19 height 19
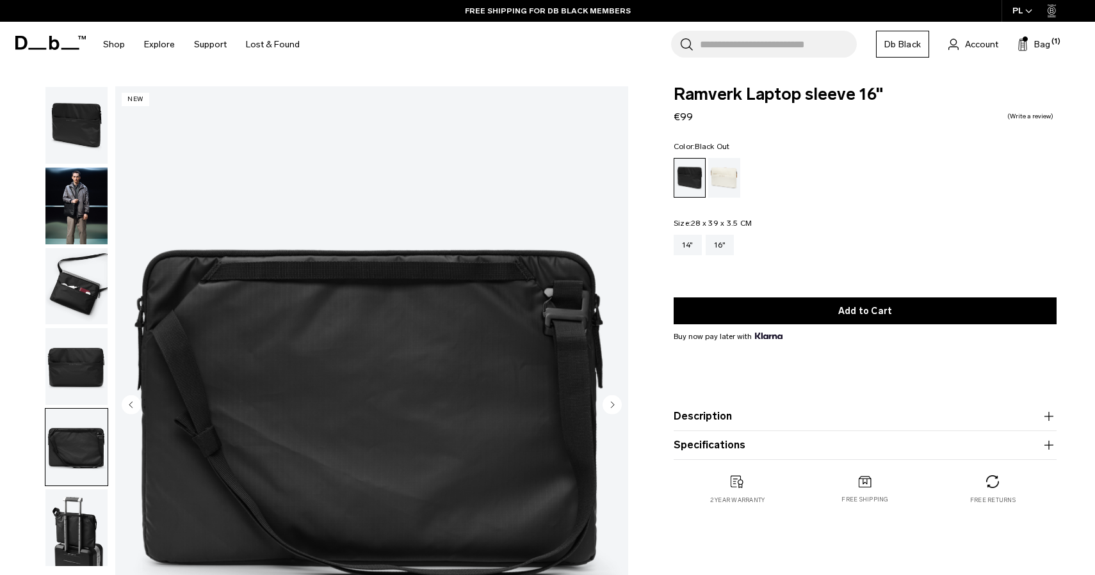
click at [611, 408] on circle "Next slide" at bounding box center [611, 405] width 19 height 19
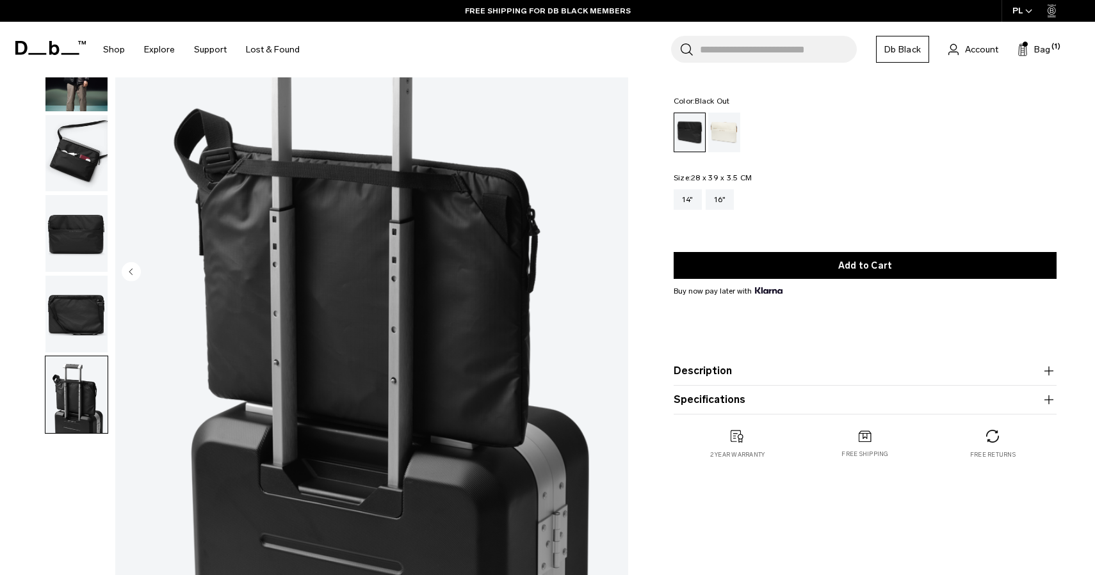
scroll to position [135, 0]
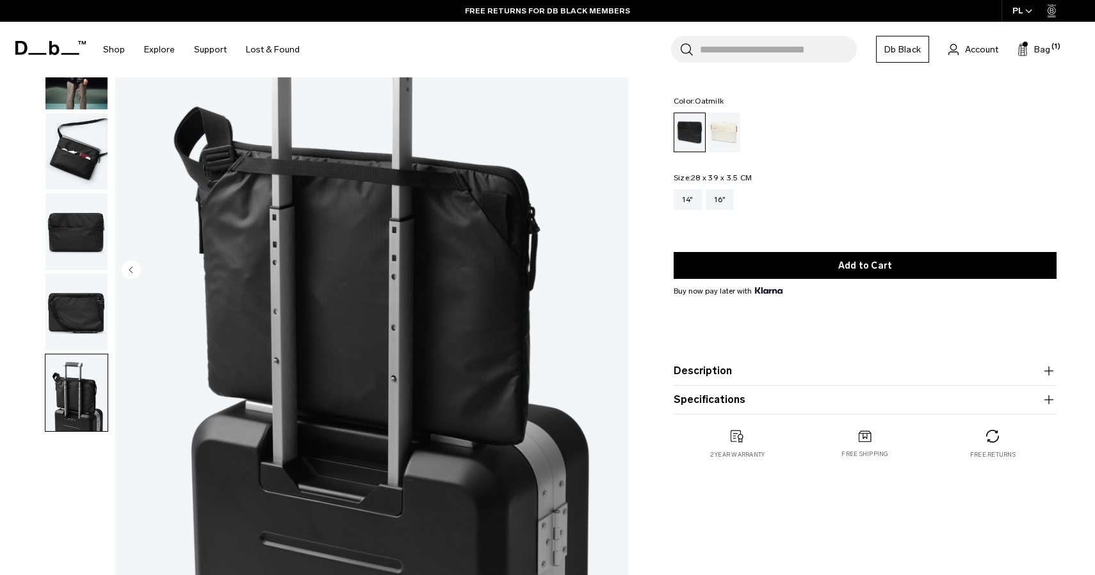
click at [723, 135] on div "Oatmilk" at bounding box center [724, 133] width 33 height 40
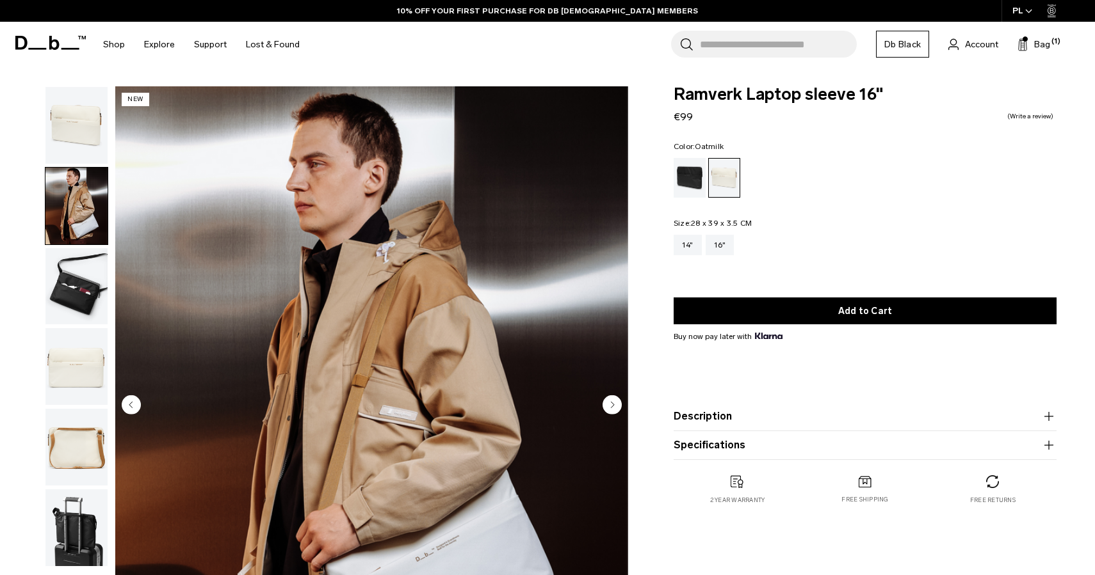
scroll to position [124, 0]
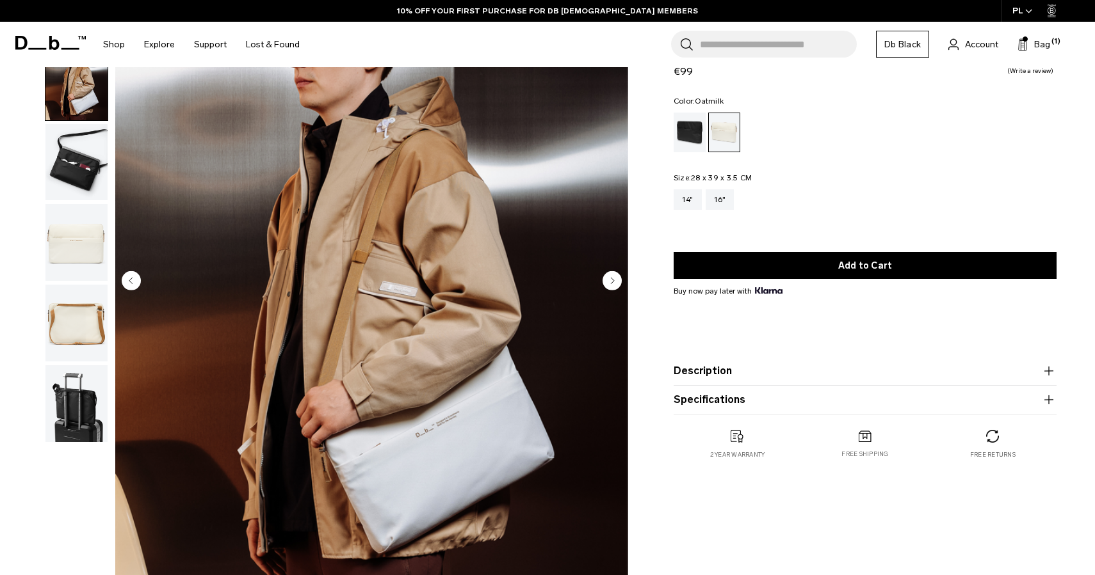
click at [614, 281] on icon "Next slide" at bounding box center [612, 281] width 3 height 6
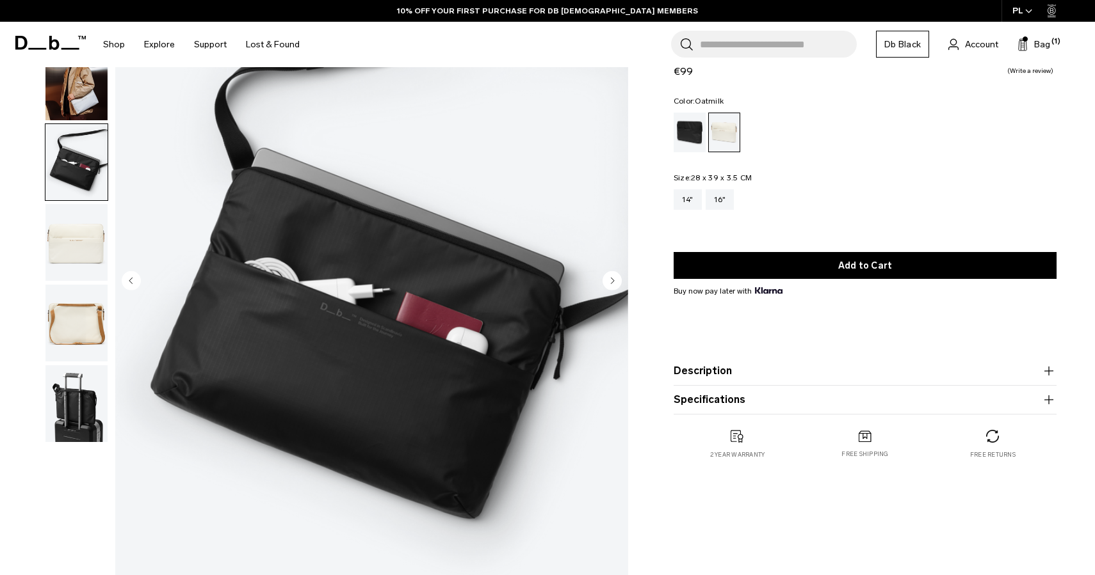
click at [614, 281] on icon "Next slide" at bounding box center [612, 281] width 3 height 6
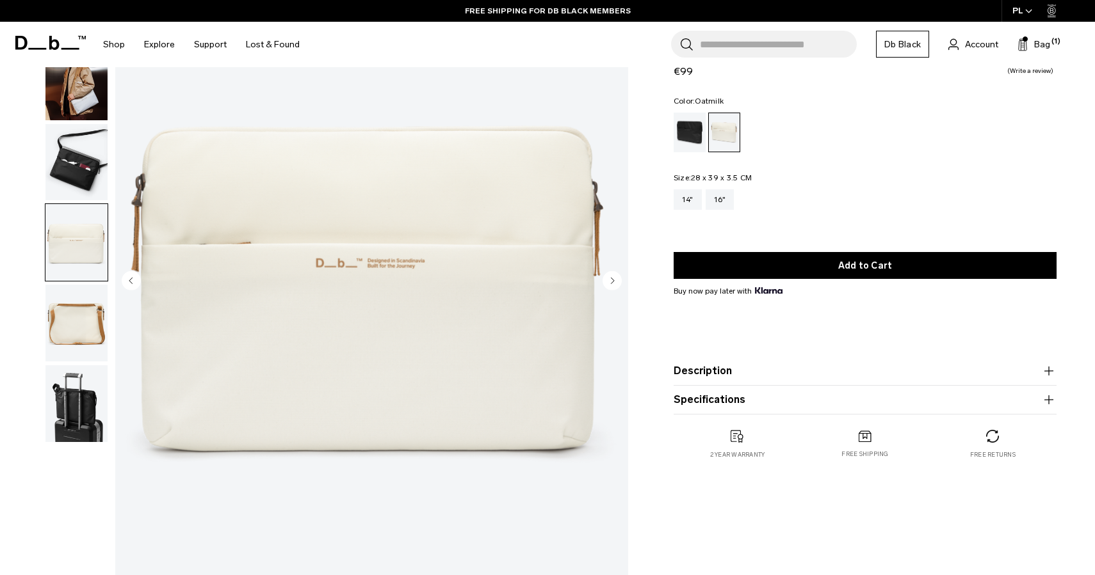
click at [614, 281] on icon "Next slide" at bounding box center [612, 281] width 3 height 6
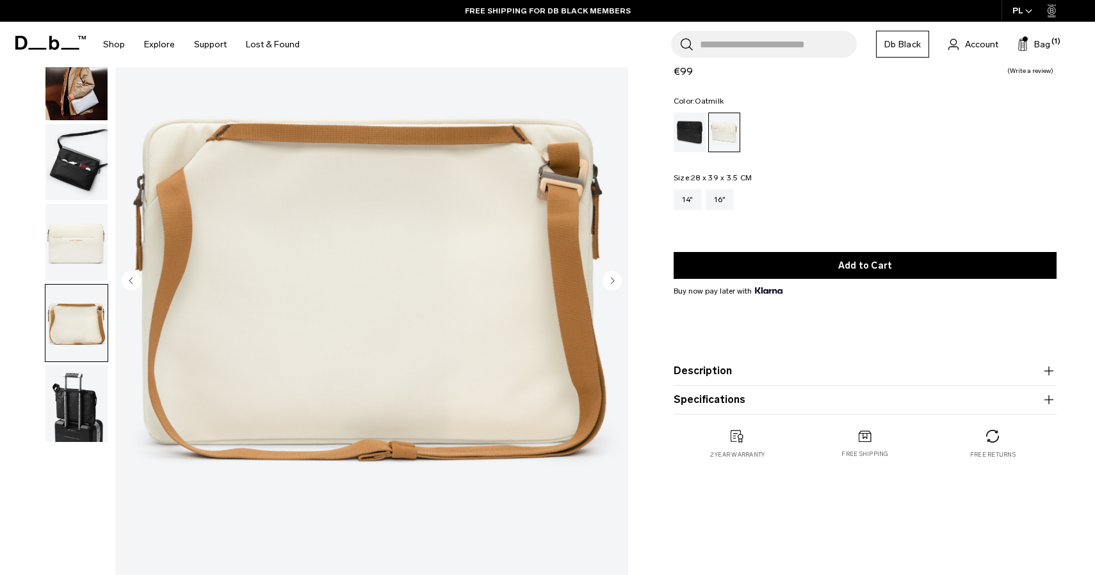
click at [614, 281] on icon "Next slide" at bounding box center [612, 281] width 3 height 6
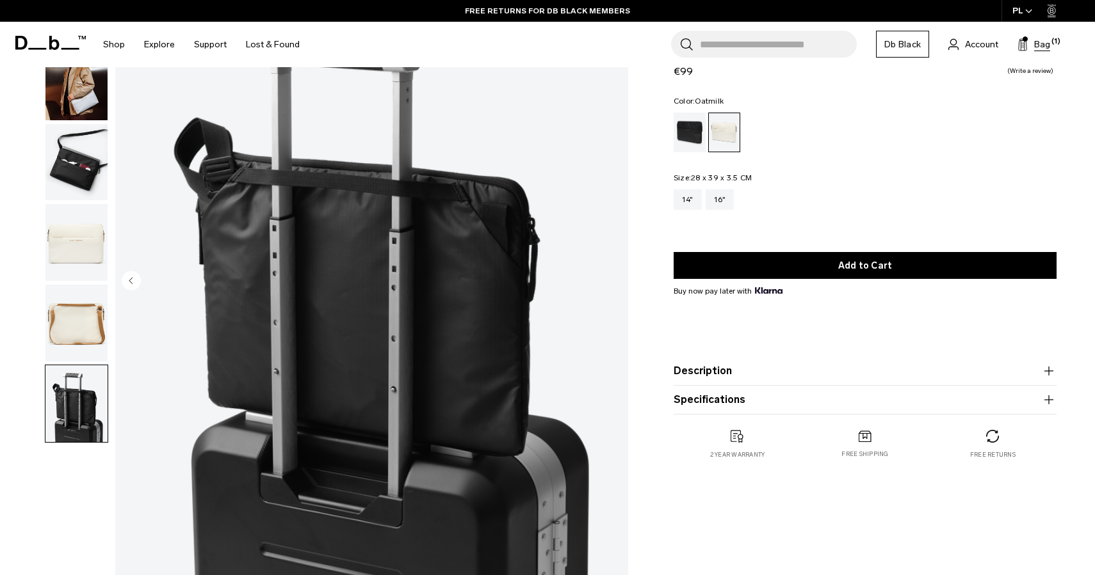
click at [1038, 45] on span "Bag" at bounding box center [1042, 44] width 16 height 13
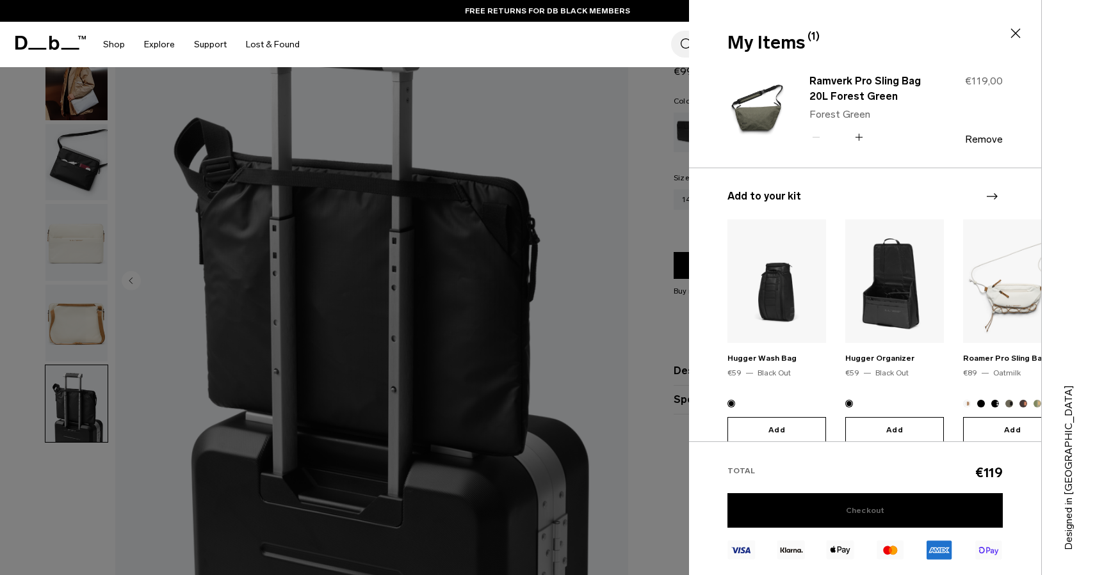
click at [876, 510] on link "Checkout" at bounding box center [864, 511] width 275 height 35
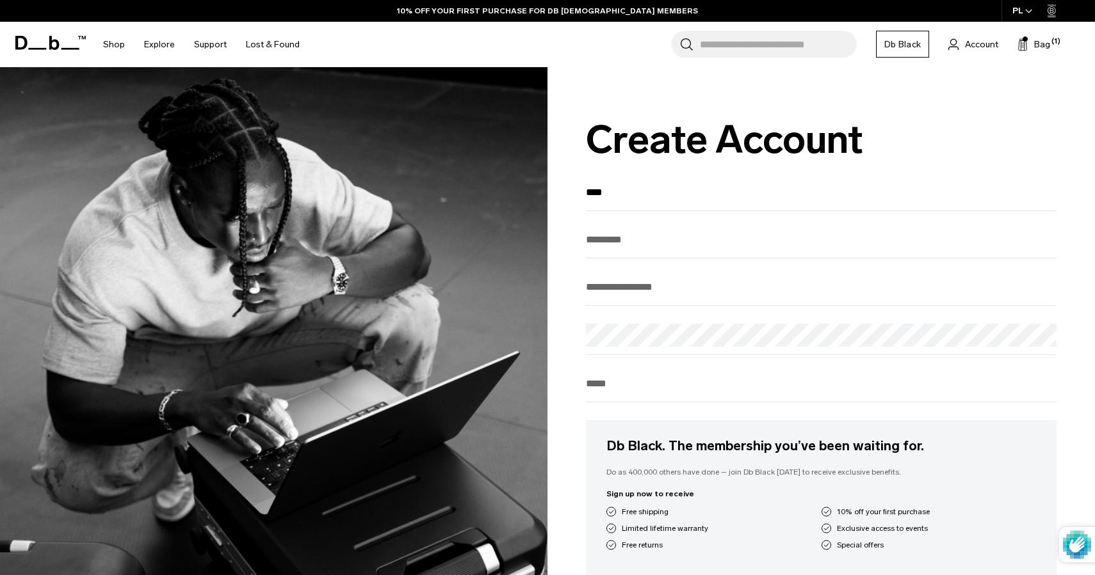
type input "*******"
type input "*********"
click at [662, 298] on input "email" at bounding box center [821, 287] width 470 height 21
type input "**********"
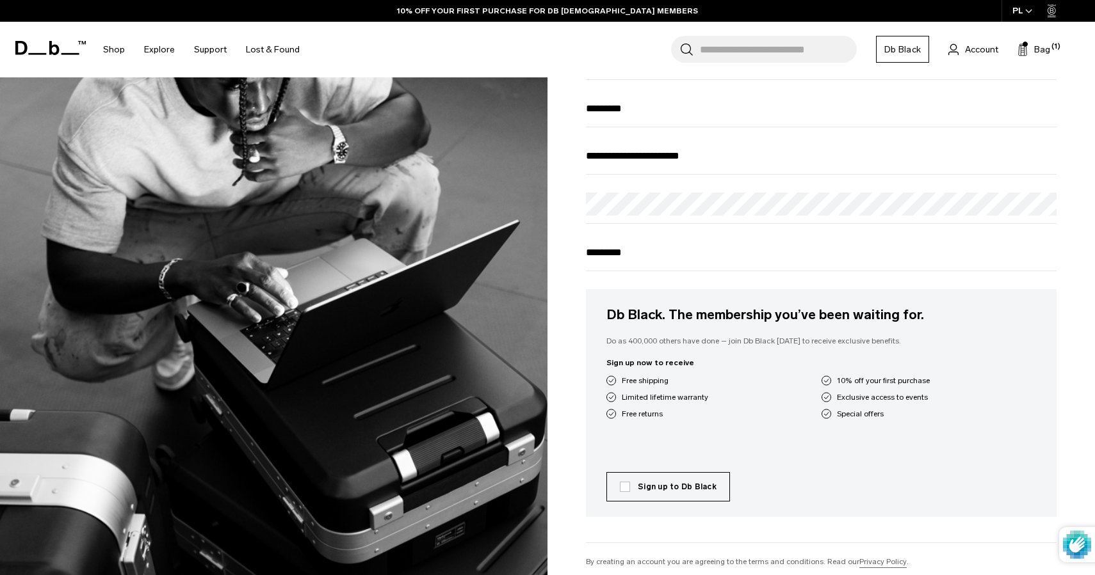
scroll to position [173, 0]
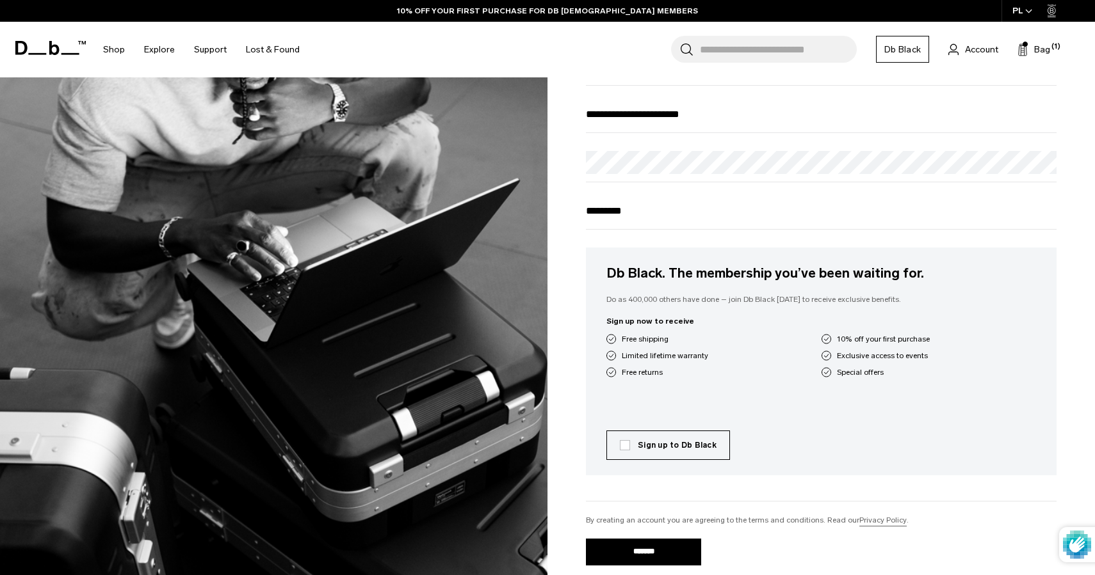
click at [590, 220] on input "*********" at bounding box center [821, 210] width 470 height 21
type input "**********"
click at [821, 519] on div "**********" at bounding box center [821, 323] width 470 height 628
click at [625, 451] on label "Sign up to Db Black" at bounding box center [668, 446] width 97 height 12
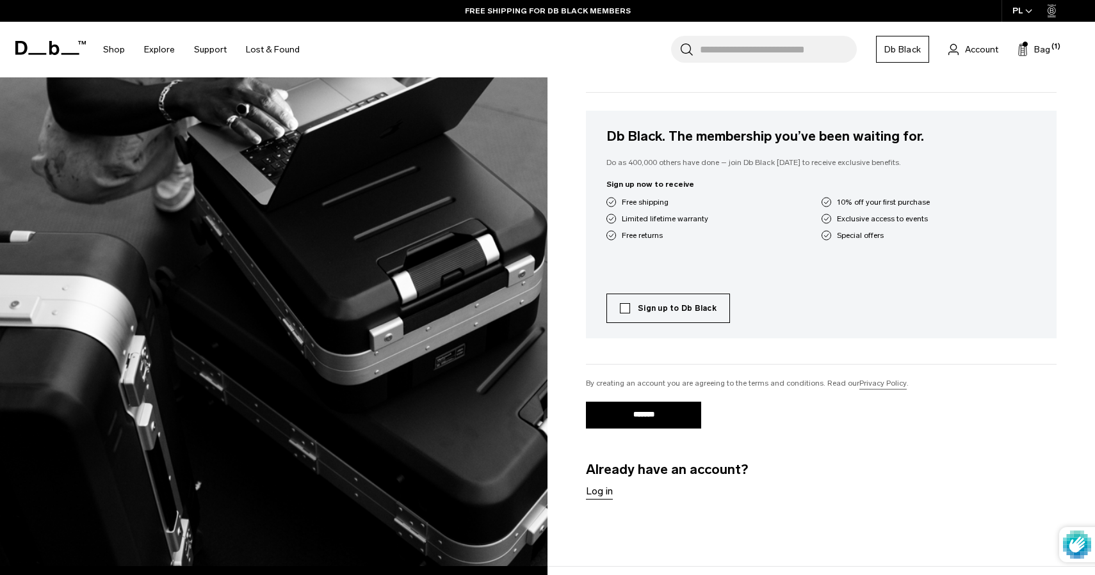
scroll to position [311, 0]
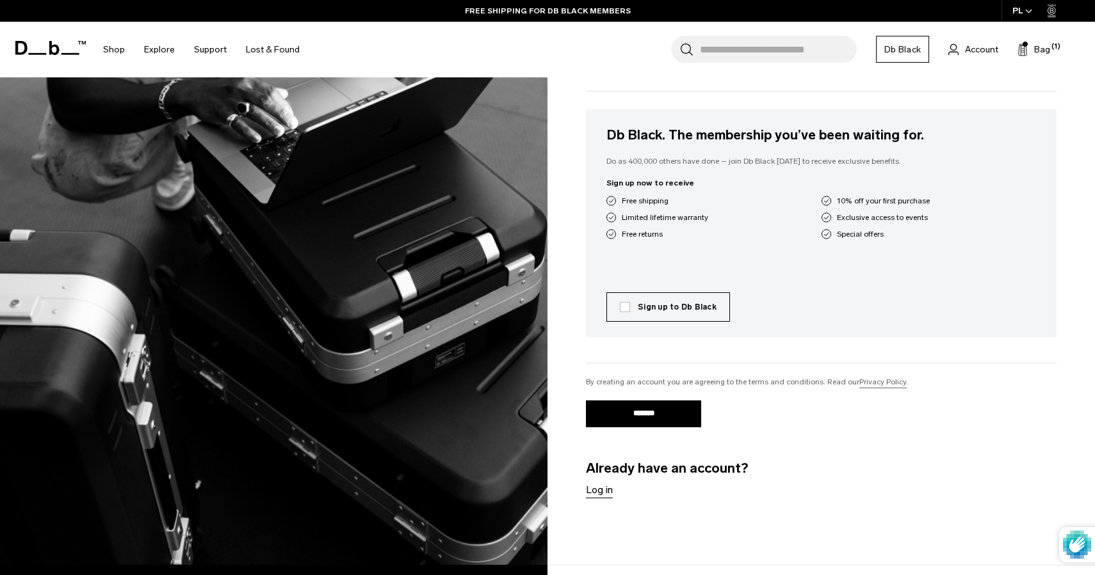
click at [648, 414] on input "*******" at bounding box center [643, 414] width 115 height 27
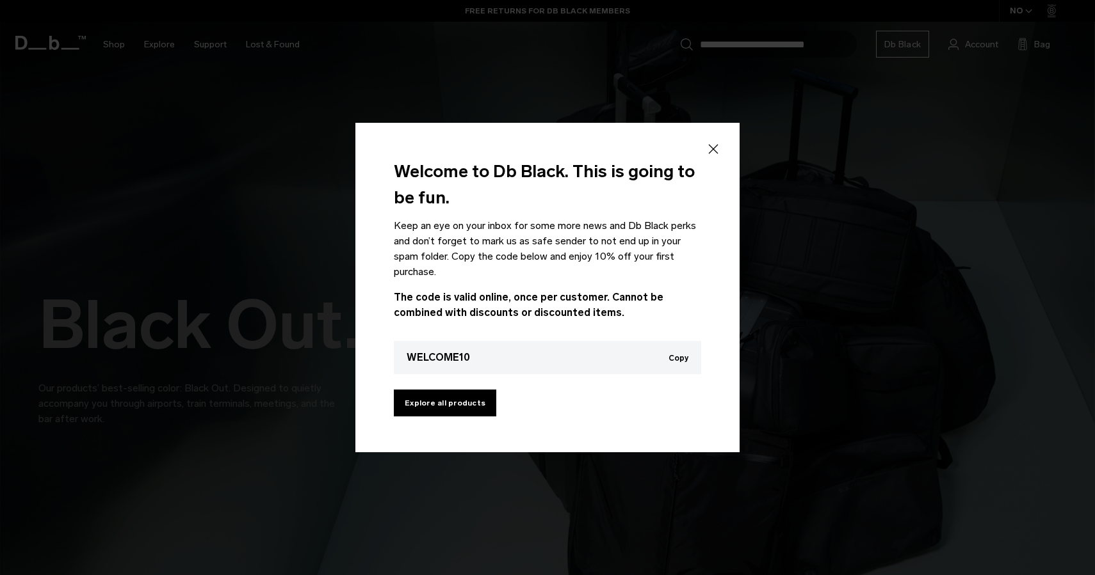
click at [683, 357] on button "Copy" at bounding box center [678, 358] width 20 height 9
click at [476, 403] on link "Explore all products" at bounding box center [445, 403] width 102 height 27
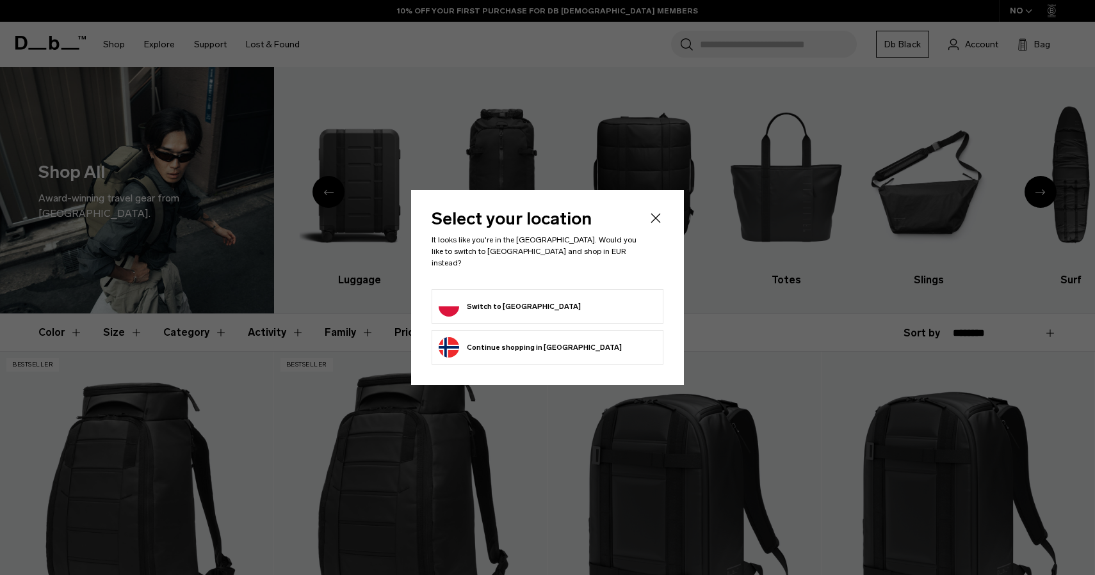
click at [657, 223] on icon "Close" at bounding box center [656, 218] width 10 height 10
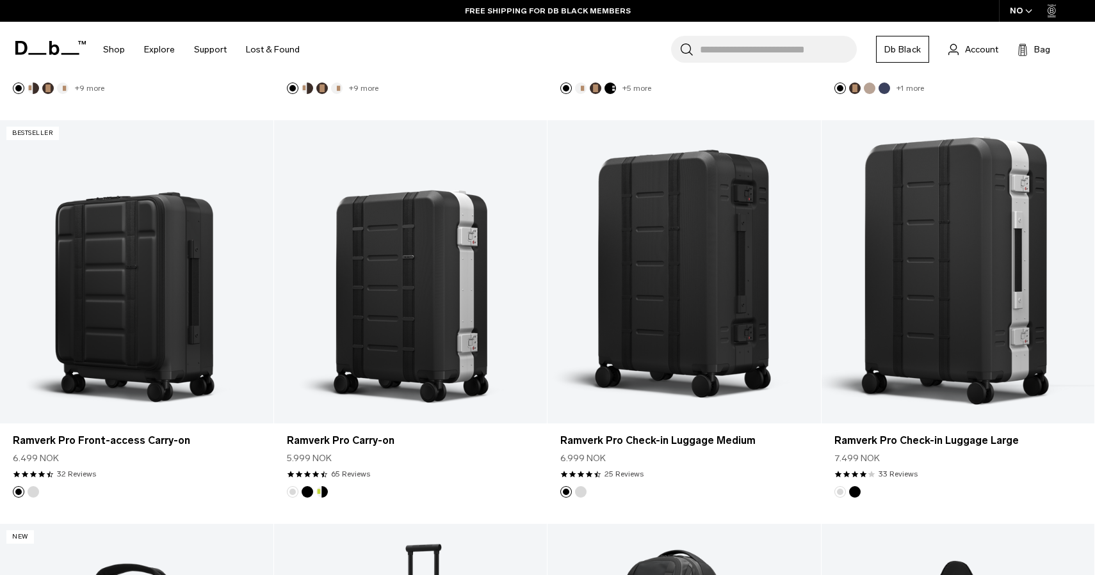
scroll to position [641, 0]
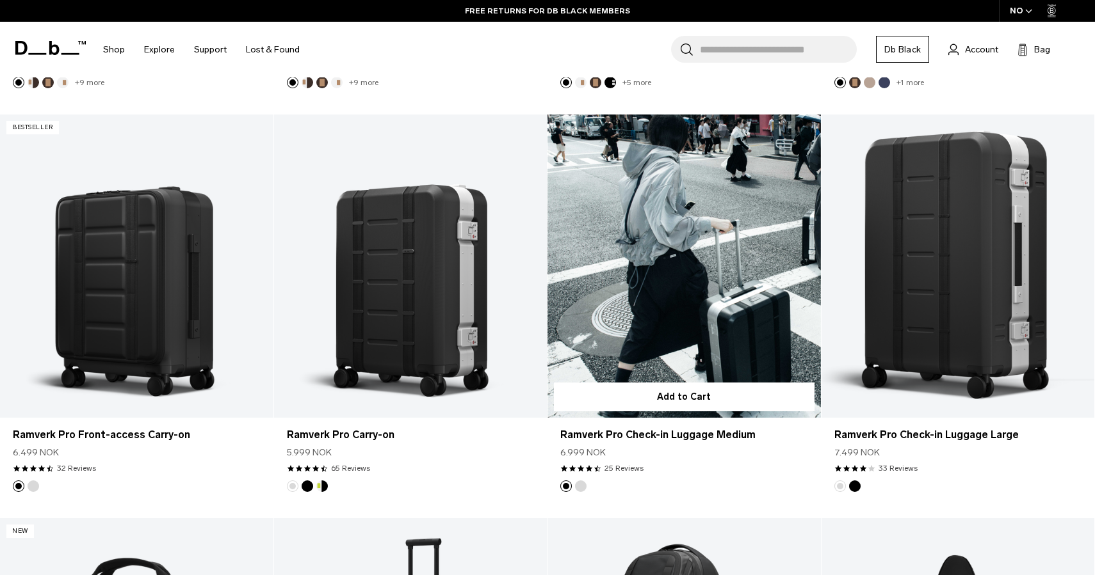
click at [676, 268] on link "Ramverk Pro Check-in Luggage Medium" at bounding box center [683, 266] width 273 height 303
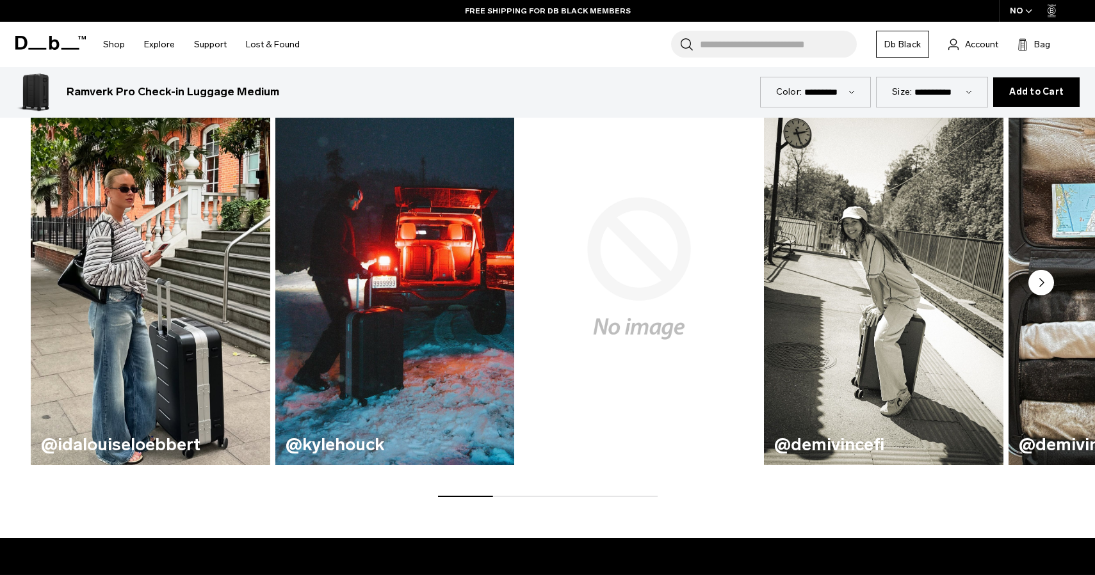
scroll to position [756, 0]
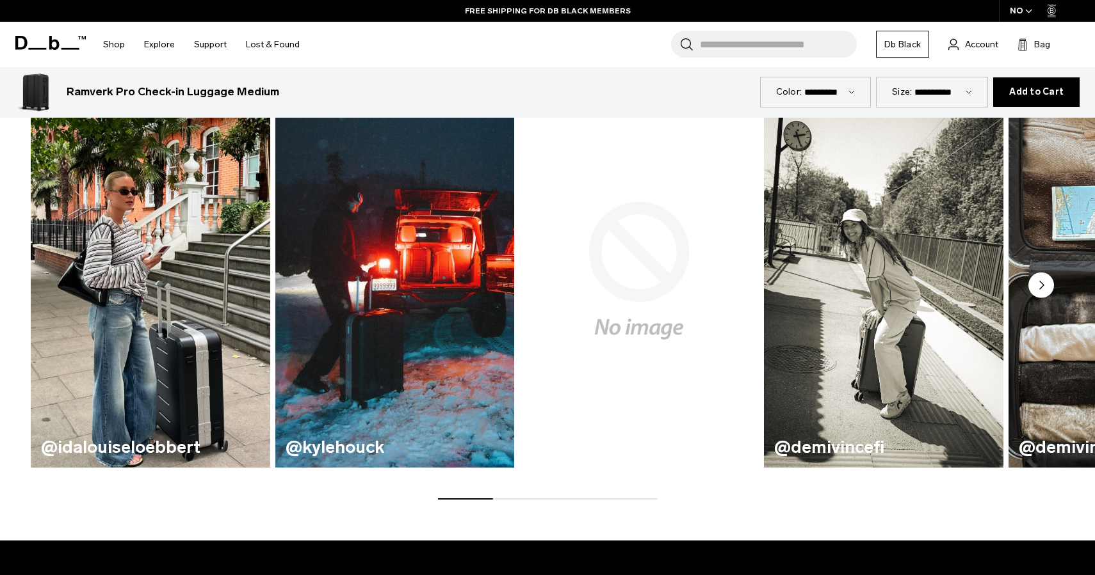
click at [1043, 289] on circle "Next slide" at bounding box center [1041, 286] width 26 height 26
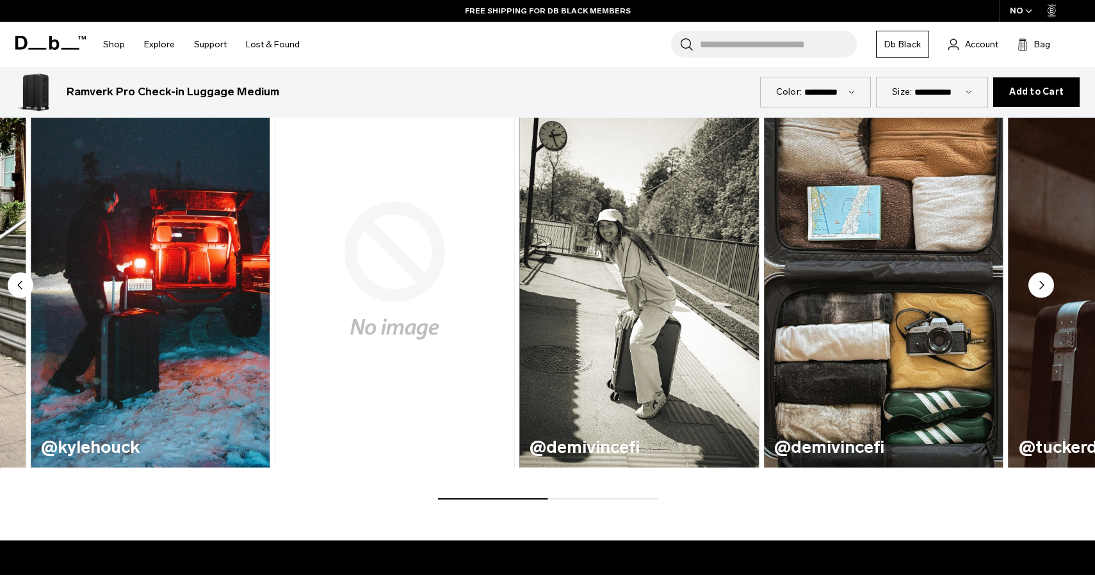
click at [1041, 284] on icon "Next slide" at bounding box center [1042, 286] width 4 height 8
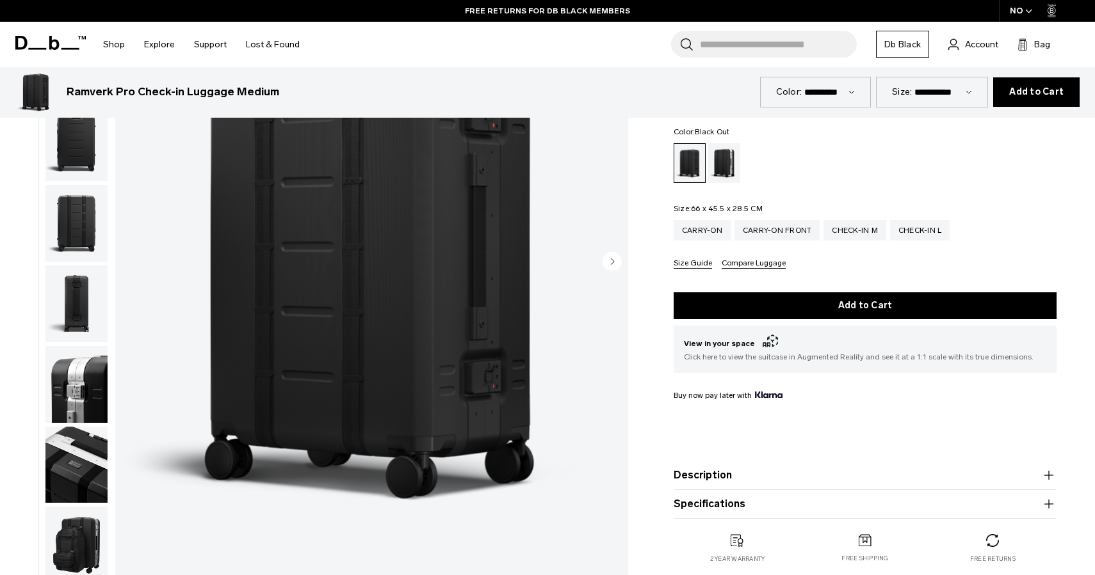
scroll to position [0, 0]
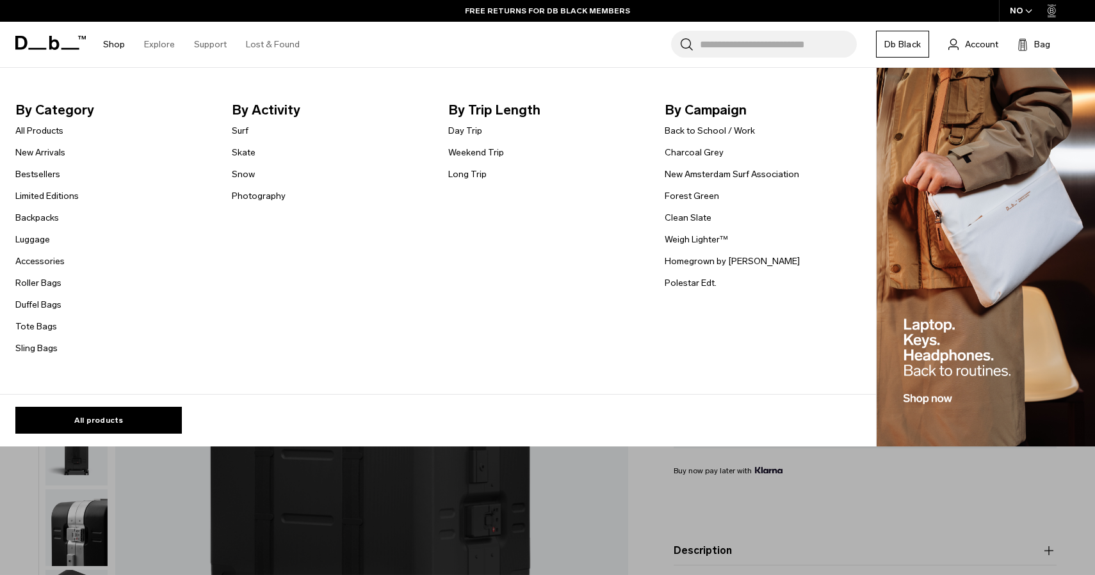
click at [113, 43] on link "Shop" at bounding box center [114, 44] width 22 height 45
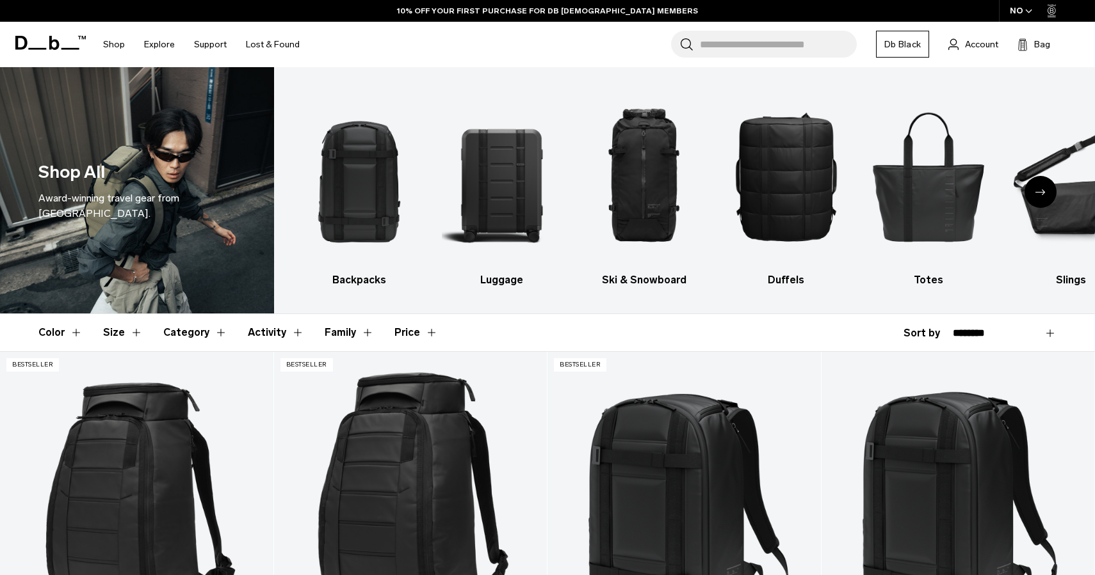
click at [547, 174] on img "2 / 10" at bounding box center [502, 176] width 120 height 180
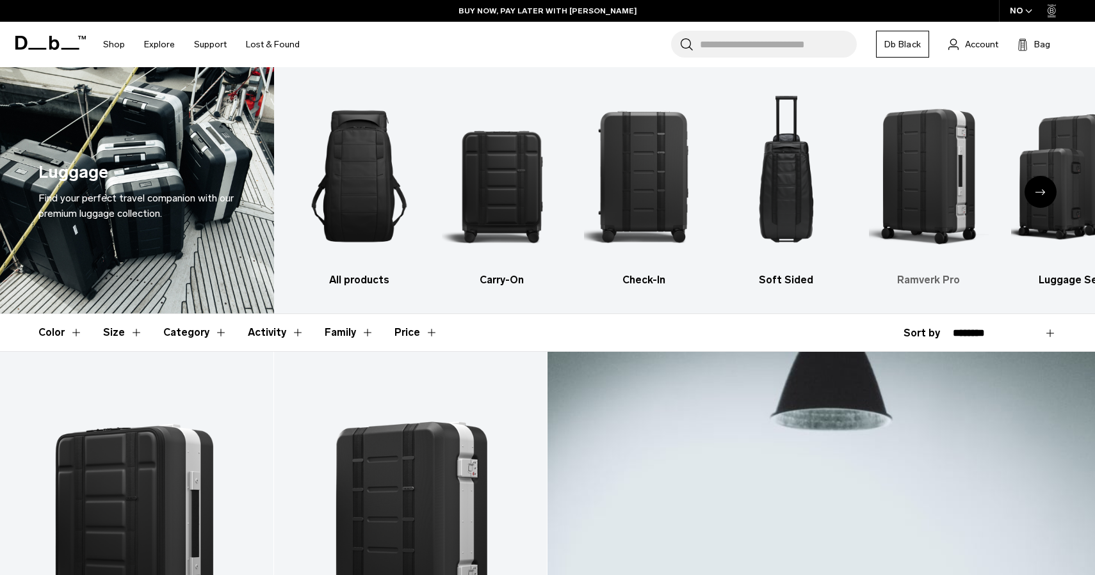
click at [935, 186] on img "5 / 6" at bounding box center [929, 176] width 120 height 180
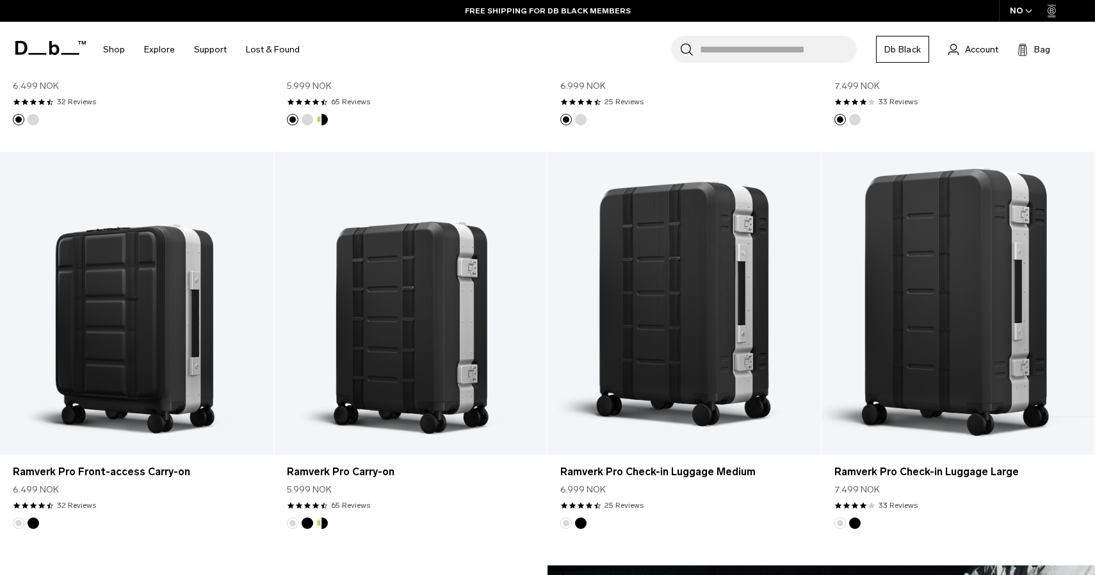
scroll to position [767, 0]
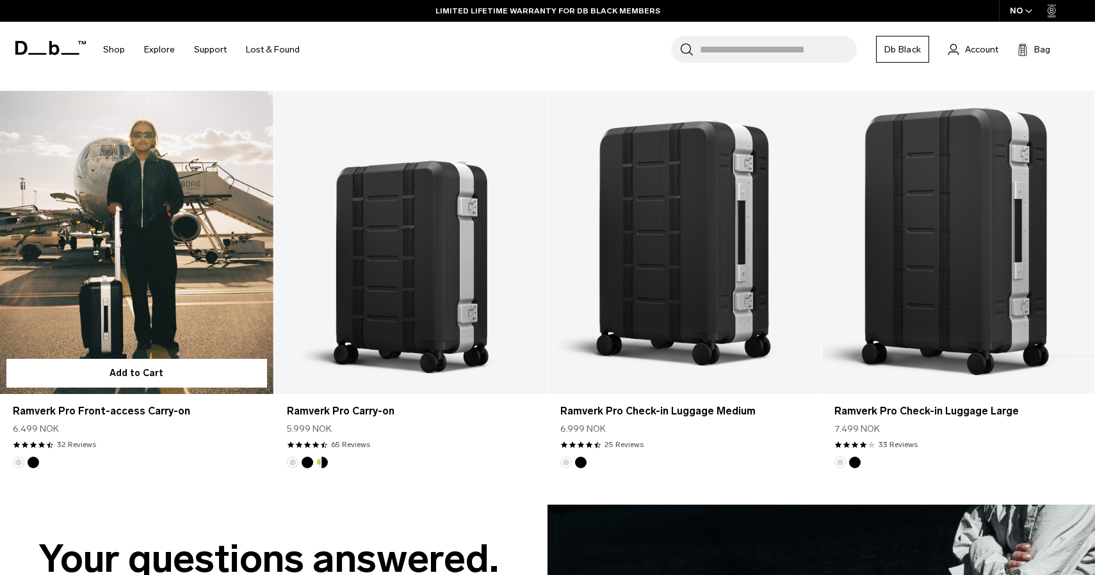
click at [149, 272] on link "Ramverk Pro Front-access Carry-on" at bounding box center [136, 242] width 273 height 303
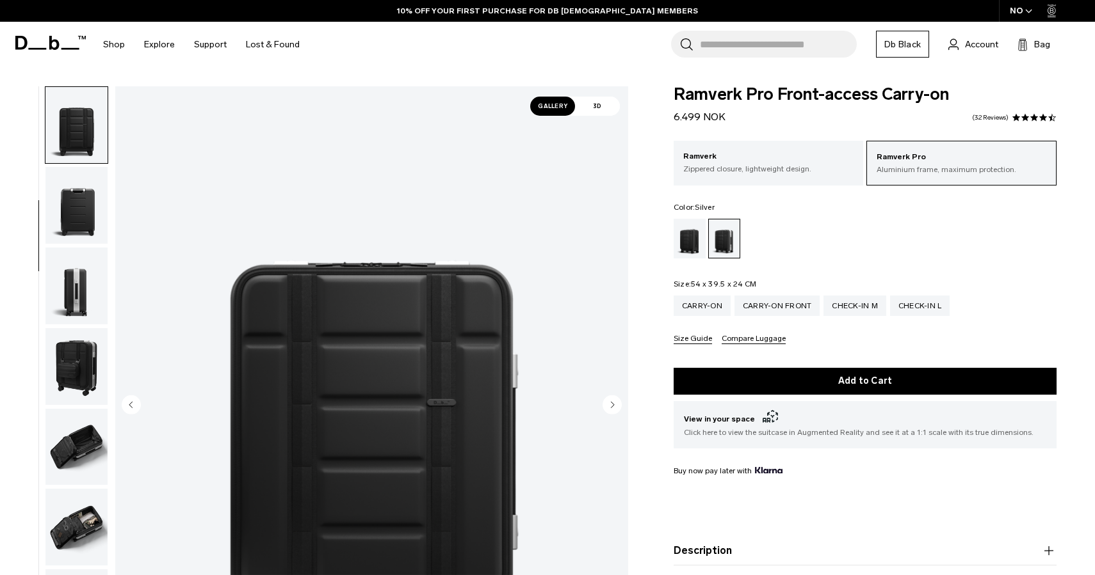
scroll to position [243, 0]
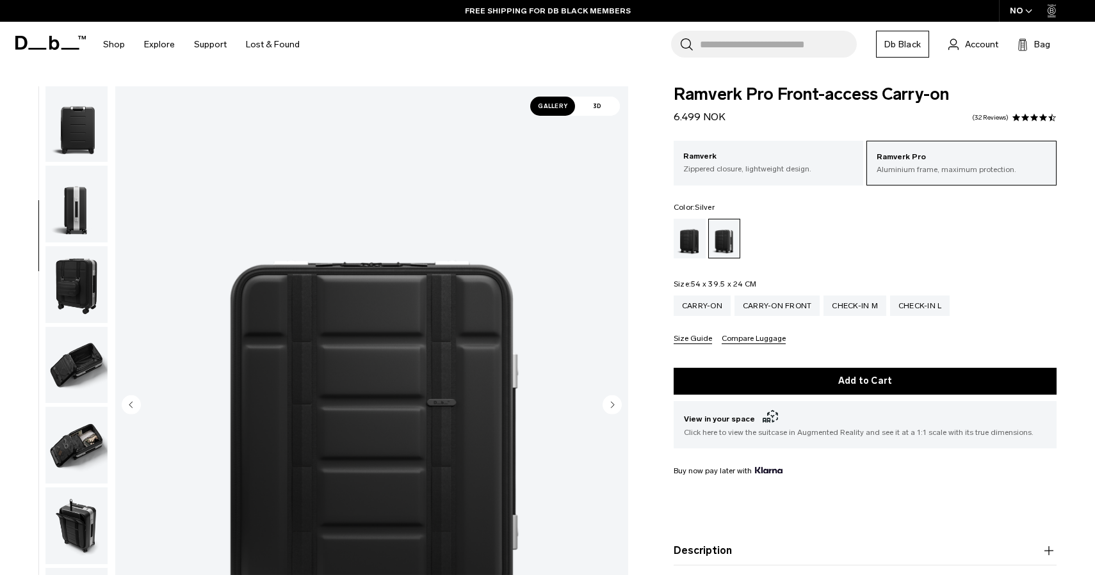
click at [89, 284] on img "button" at bounding box center [76, 284] width 62 height 77
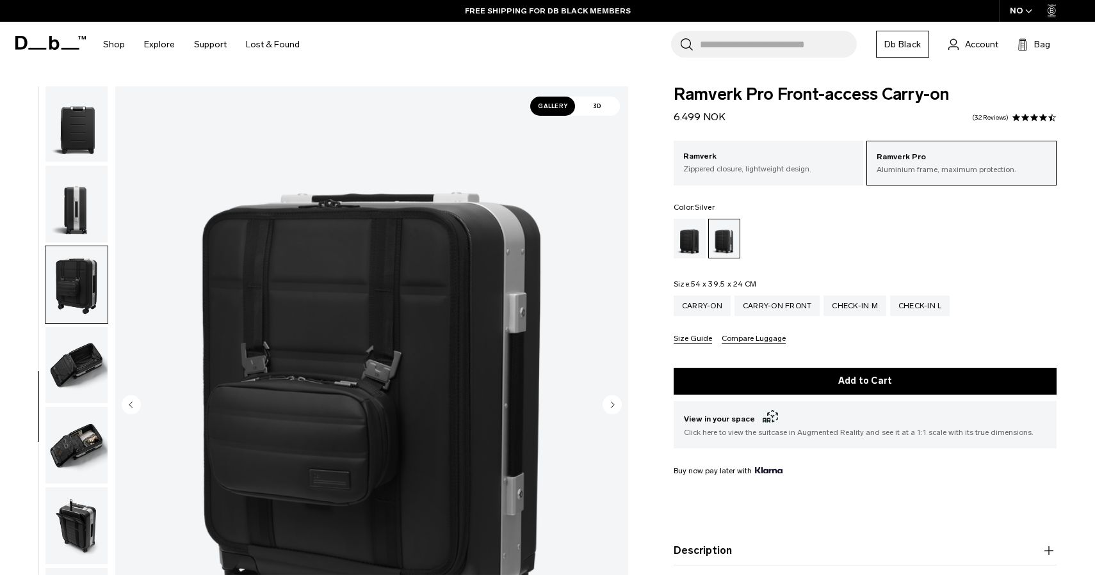
click at [373, 373] on img "6 / 11" at bounding box center [371, 406] width 513 height 640
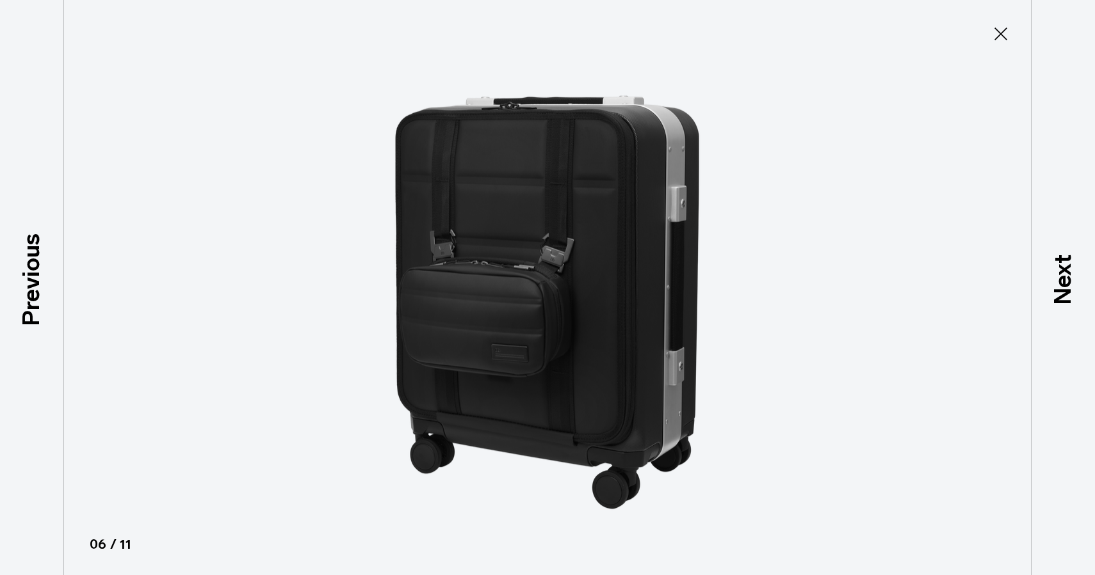
type button "Close"
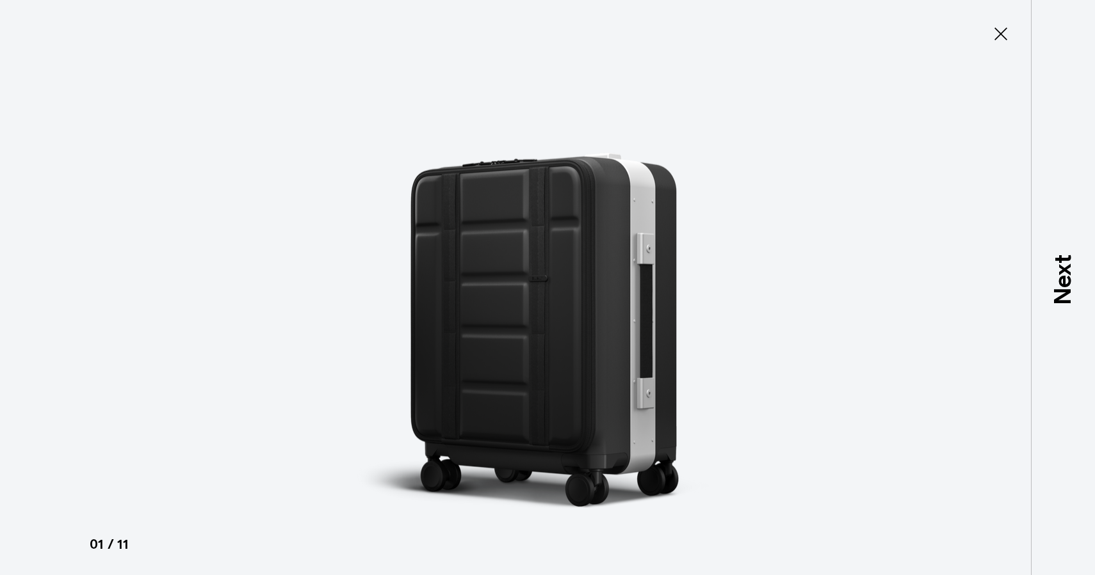
scroll to position [0, 0]
click at [1002, 35] on icon at bounding box center [1000, 34] width 20 height 20
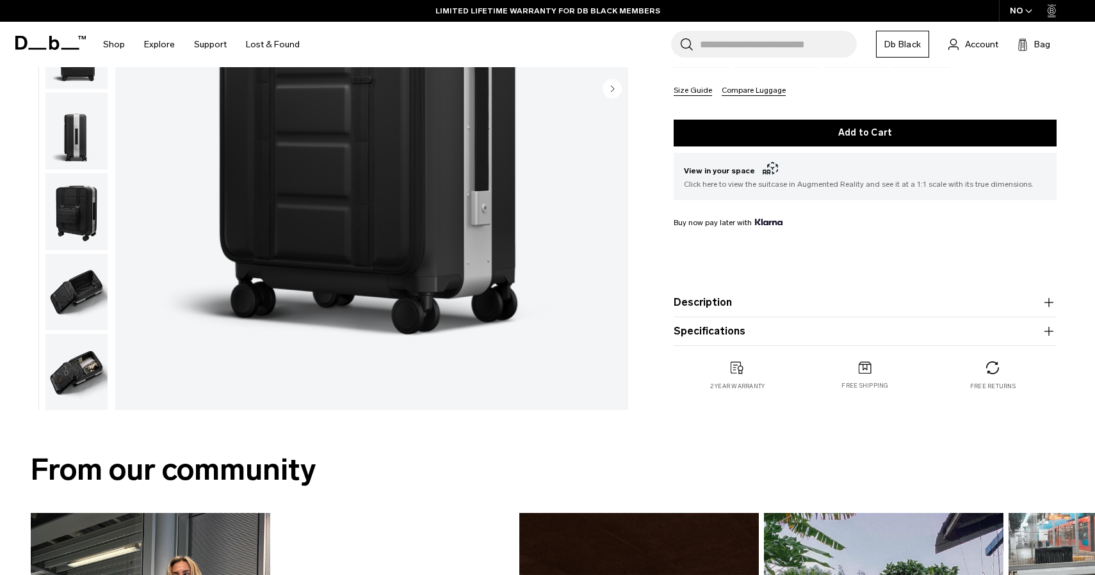
scroll to position [315, 0]
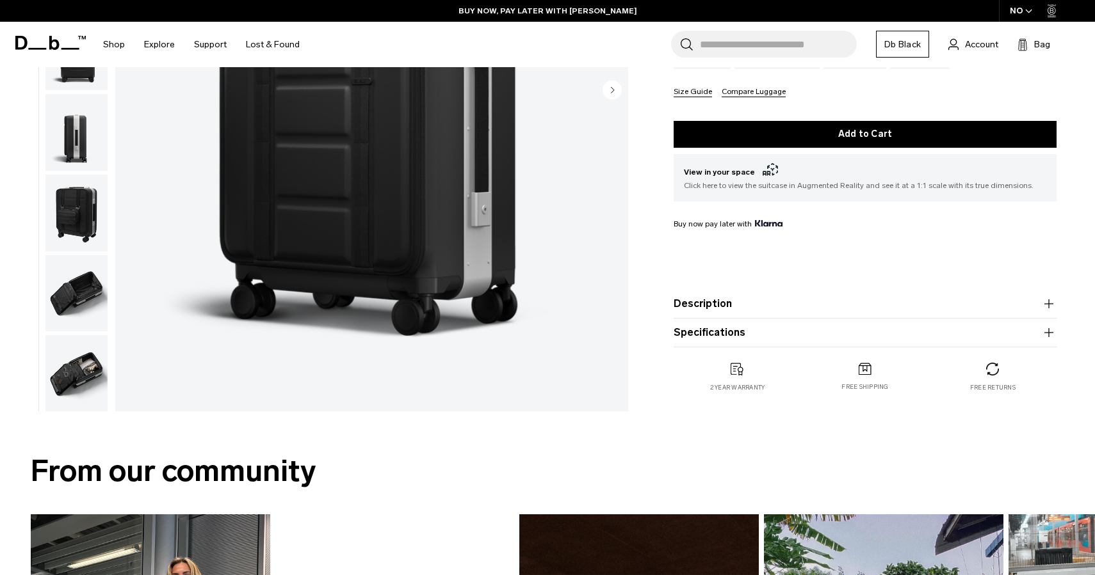
click at [735, 331] on button "Specifications" at bounding box center [864, 332] width 383 height 15
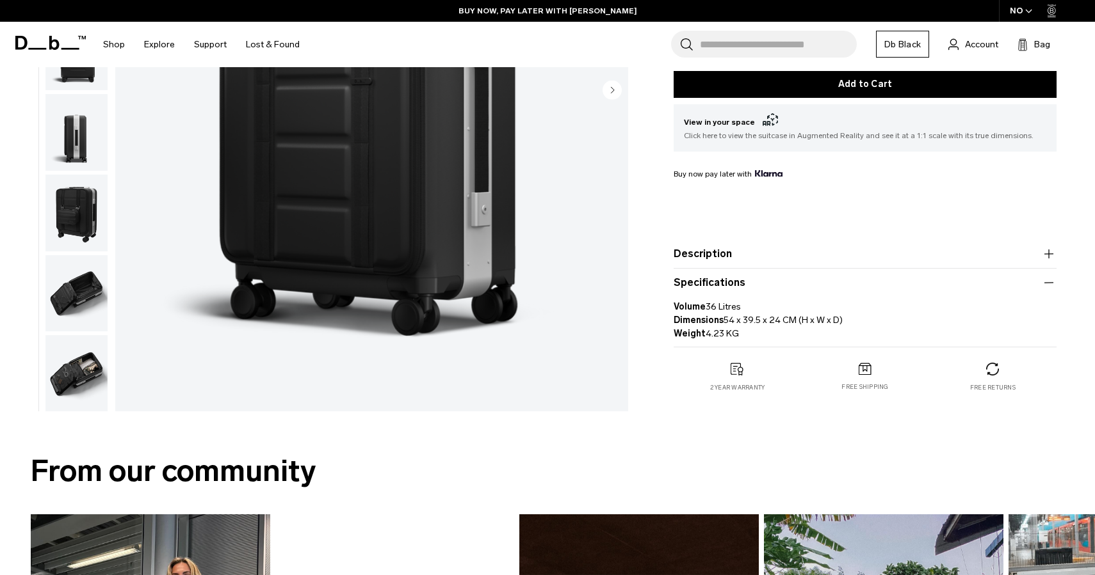
click at [746, 254] on button "Description" at bounding box center [864, 253] width 383 height 15
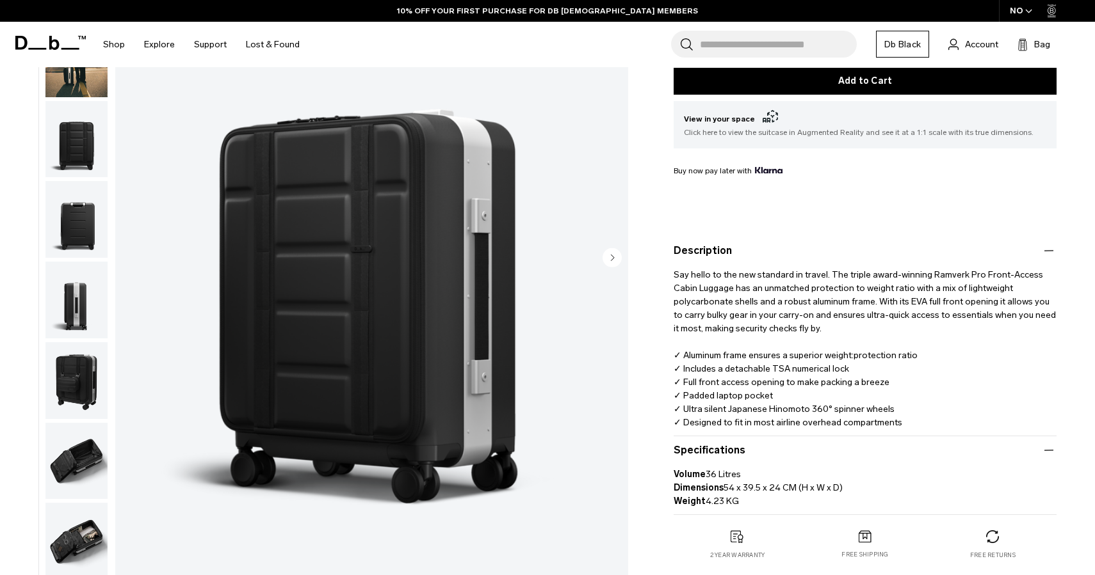
scroll to position [296, 0]
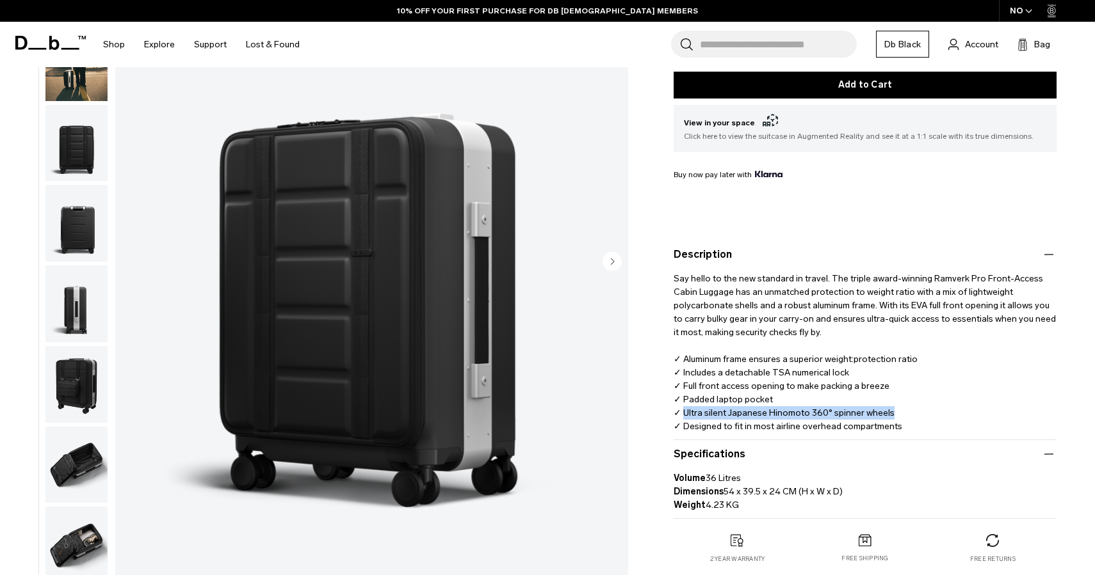
drag, startPoint x: 908, startPoint y: 410, endPoint x: 683, endPoint y: 419, distance: 224.9
click at [683, 419] on p "Say hello to the new standard in travel. The triple award-winning Ramverk Pro F…" at bounding box center [864, 347] width 383 height 171
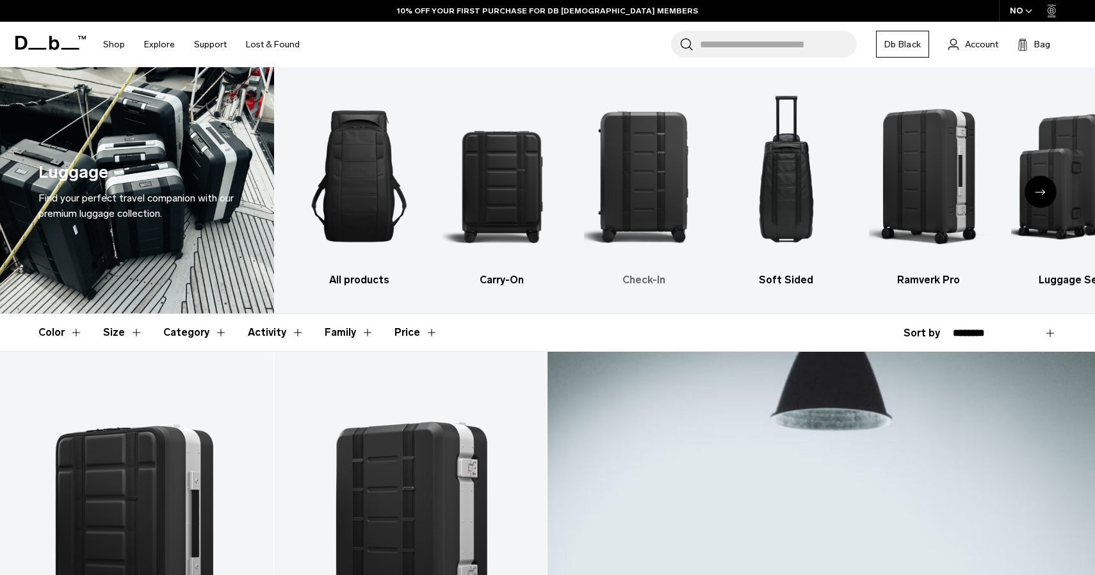
click at [660, 173] on img "3 / 6" at bounding box center [644, 176] width 120 height 180
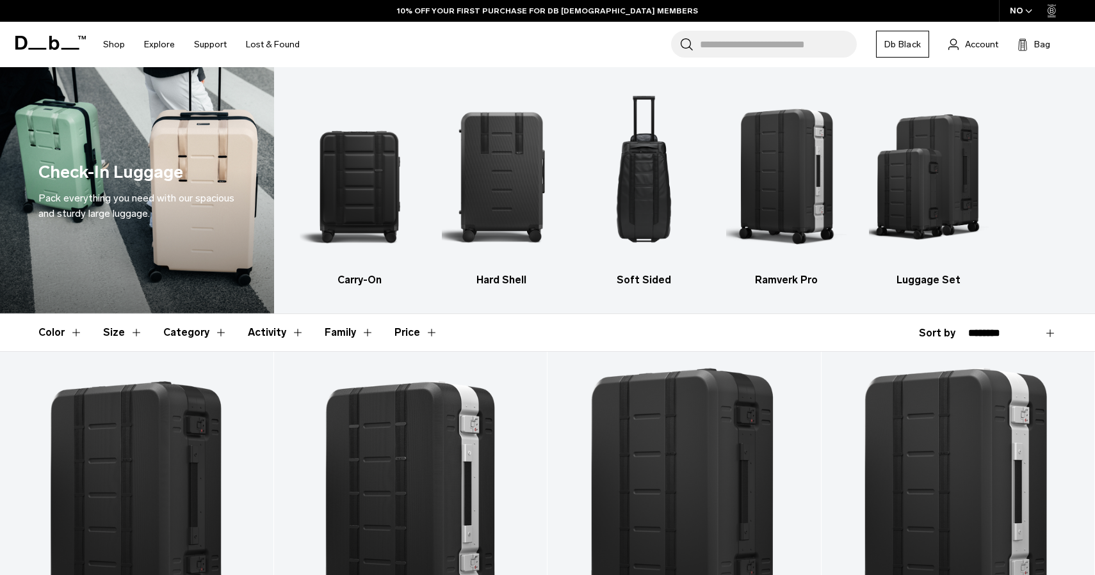
click at [374, 190] on img "1 / 5" at bounding box center [360, 176] width 120 height 180
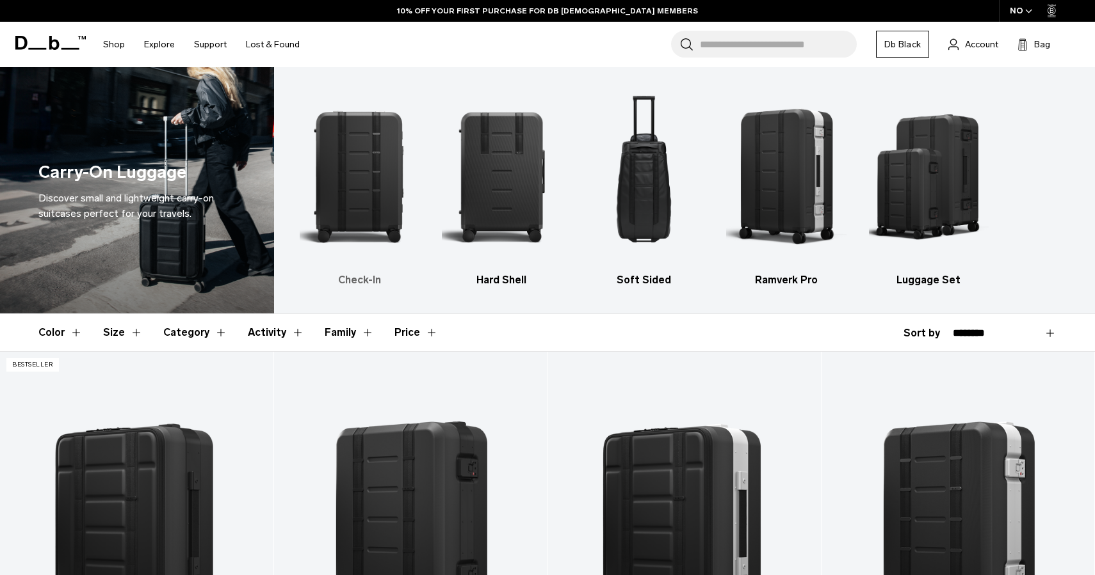
click at [360, 170] on img "1 / 5" at bounding box center [360, 176] width 120 height 180
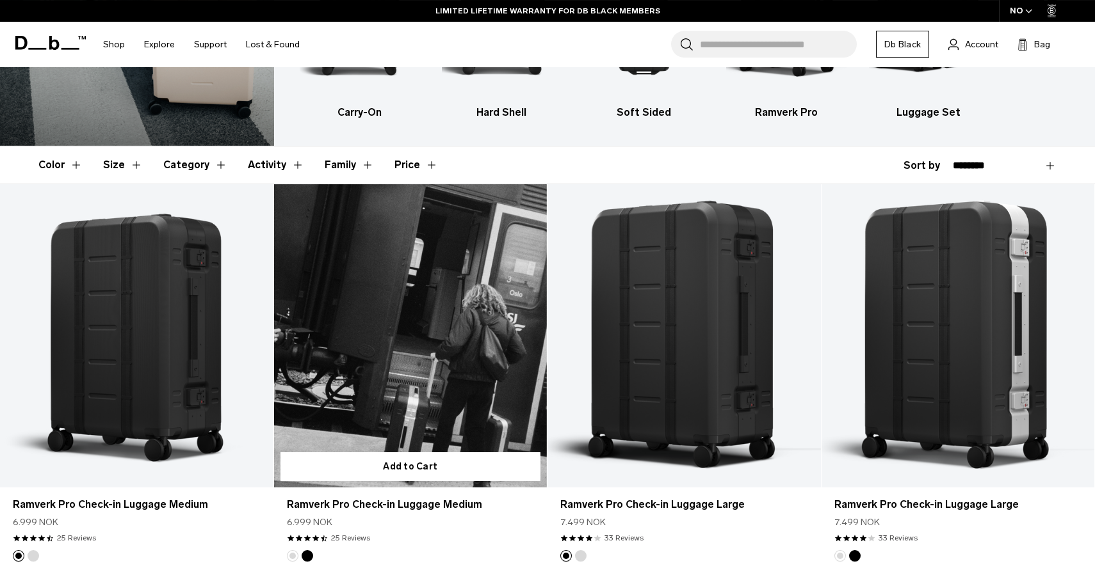
scroll to position [172, 0]
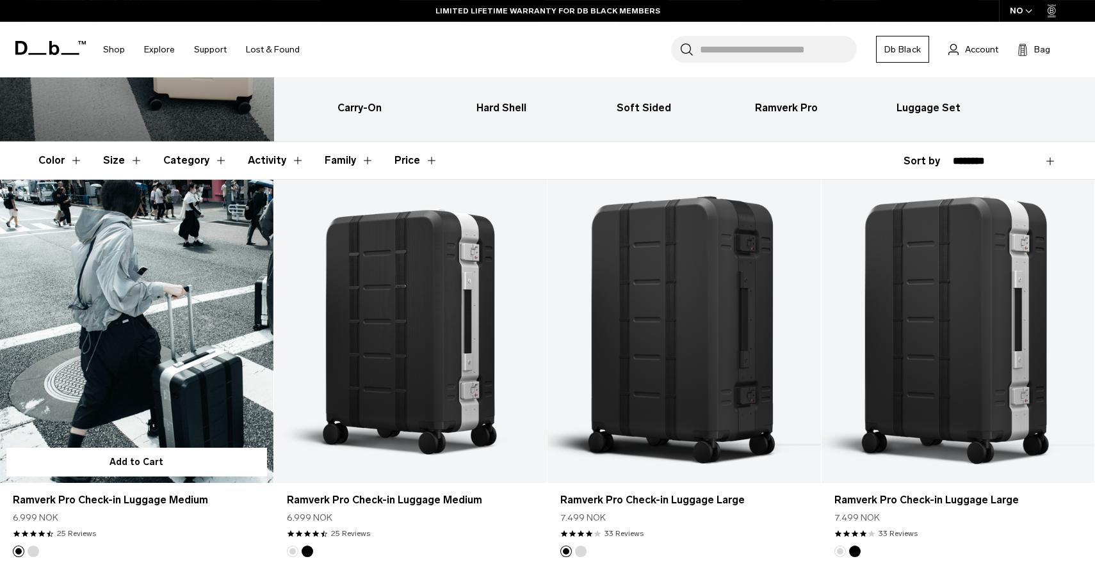
click at [150, 369] on link "Ramverk Pro Check-in Luggage Medium" at bounding box center [136, 331] width 273 height 303
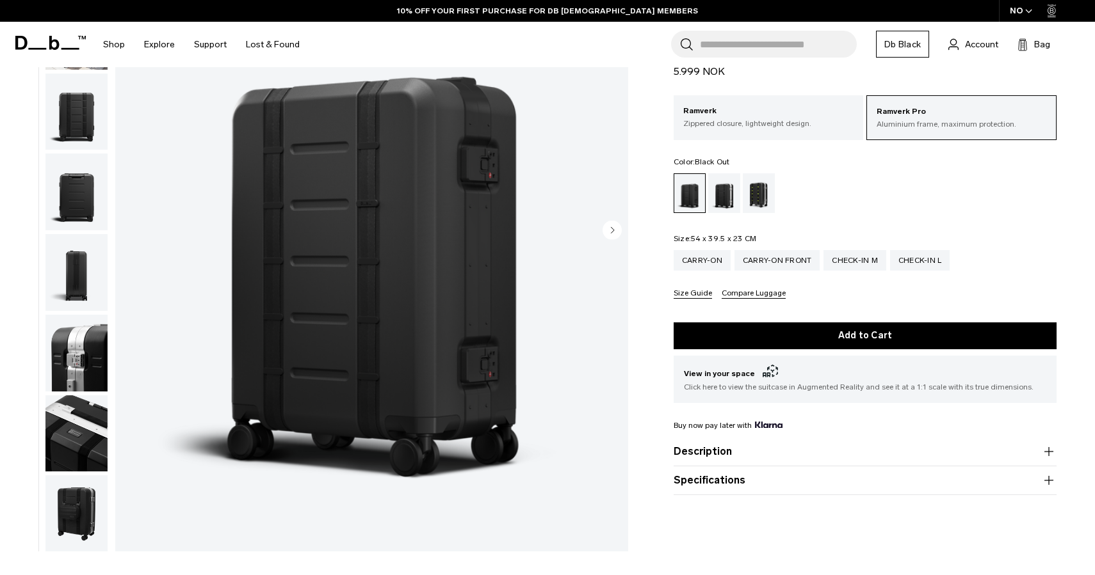
scroll to position [197, 0]
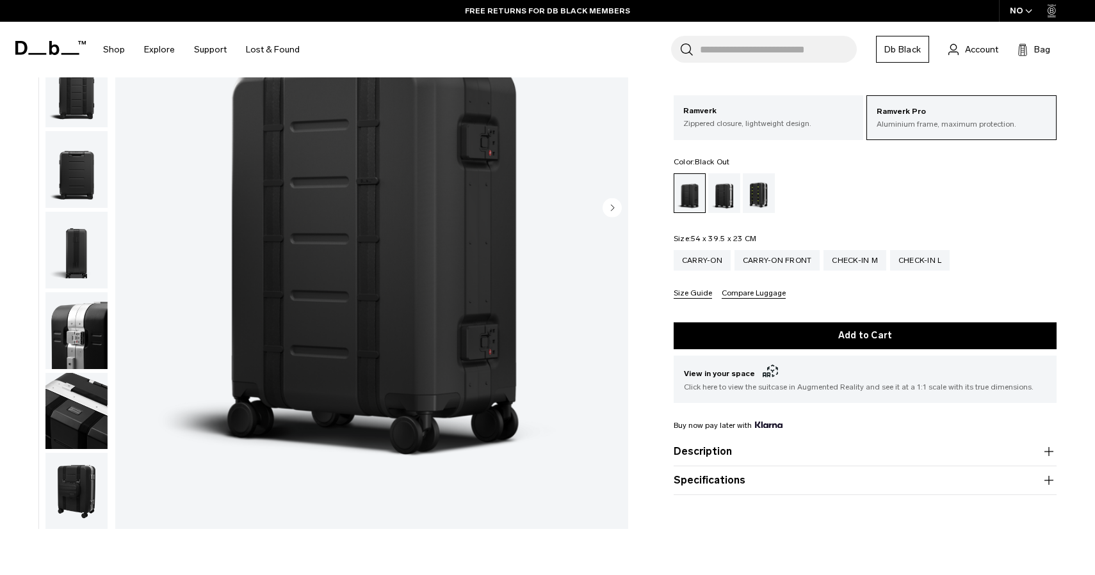
click at [723, 465] on product-accordion "Description Glide through the chaos of travel with the triple award-winning Ram…" at bounding box center [864, 452] width 383 height 29
click at [723, 456] on button "Description" at bounding box center [864, 451] width 383 height 15
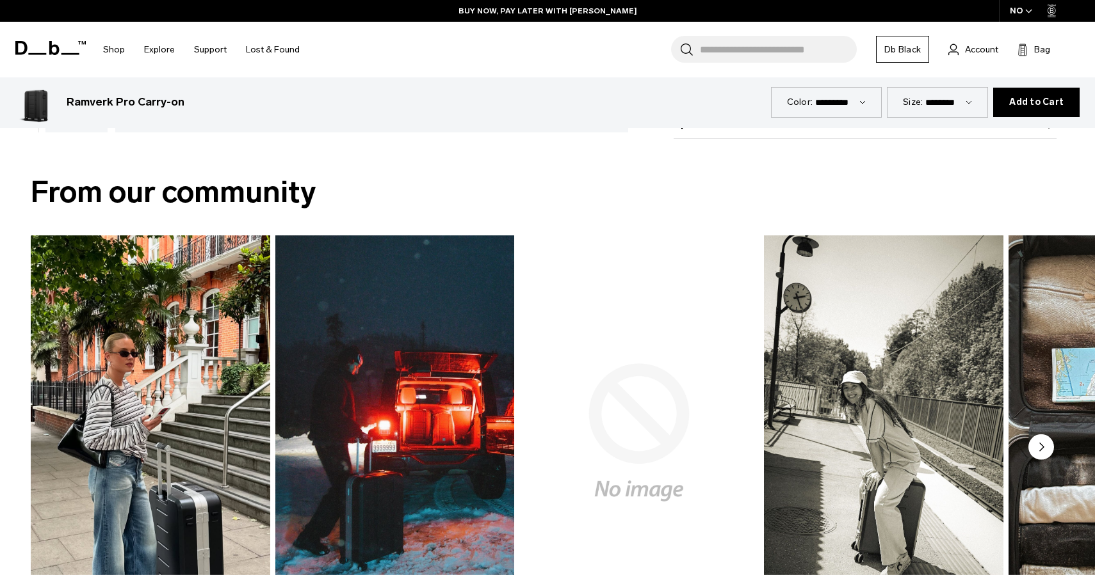
scroll to position [595, 0]
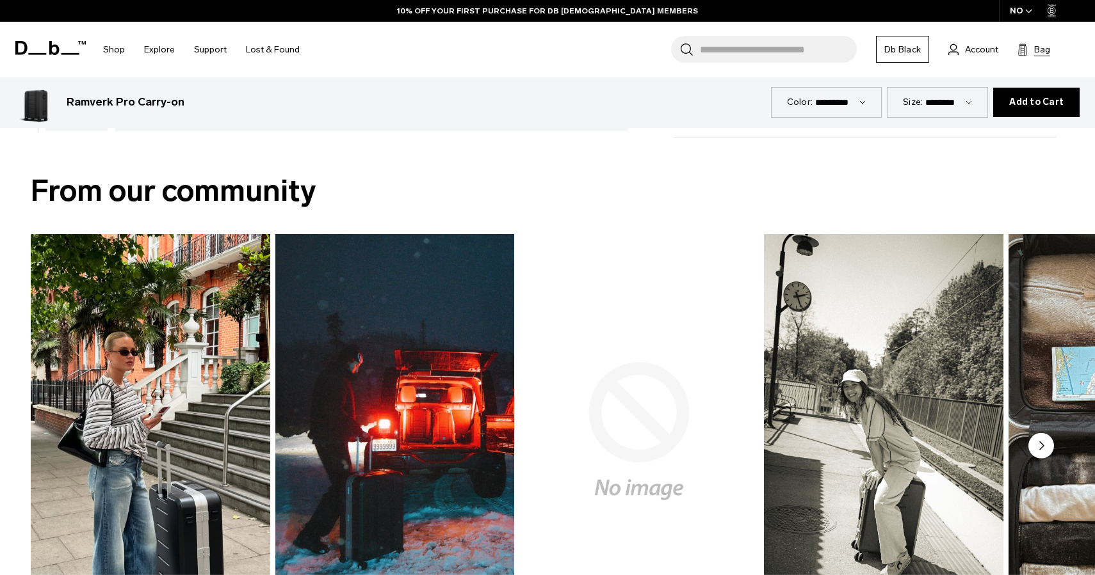
click at [1040, 46] on span "Bag" at bounding box center [1042, 49] width 16 height 13
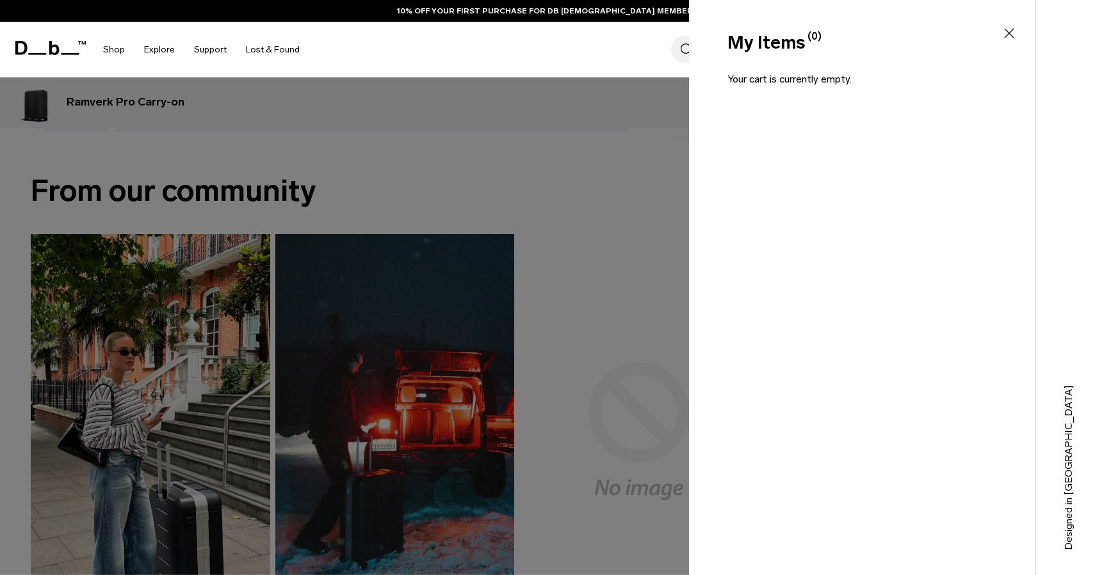
click at [1008, 33] on icon at bounding box center [1008, 33] width 15 height 15
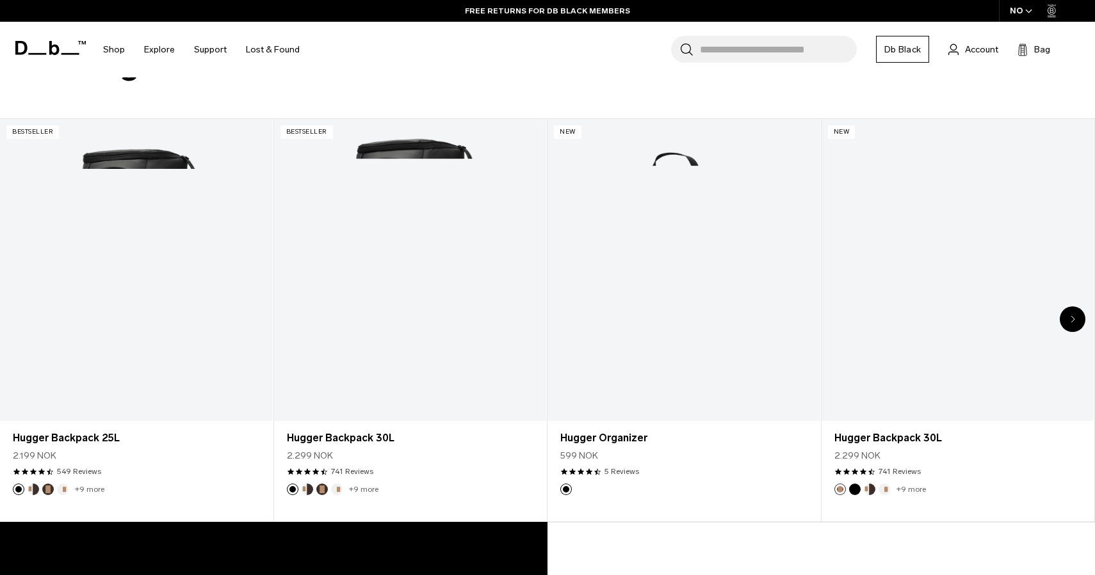
scroll to position [826, 0]
